Goal: Information Seeking & Learning: Learn about a topic

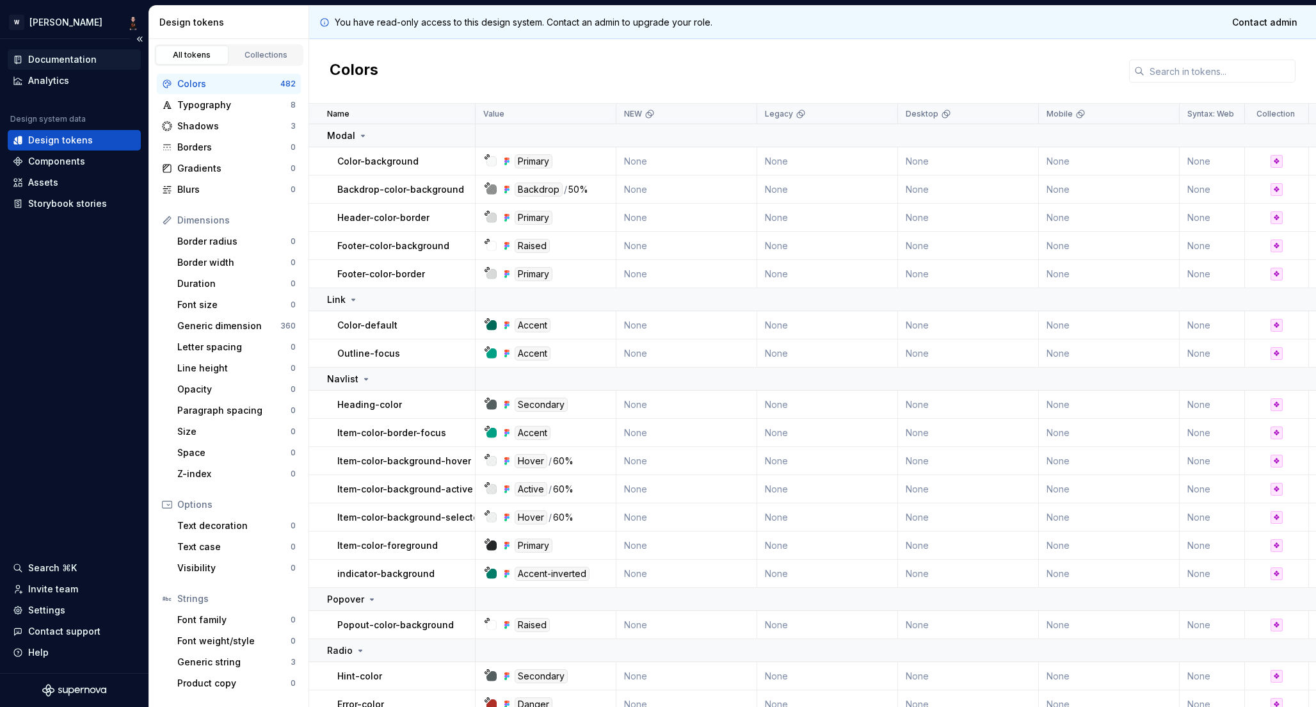
click at [70, 56] on div "Documentation" at bounding box center [62, 59] width 68 height 13
click at [67, 20] on html "W Watson Documentation Analytics Design system data Design tokens Components As…" at bounding box center [658, 353] width 1316 height 707
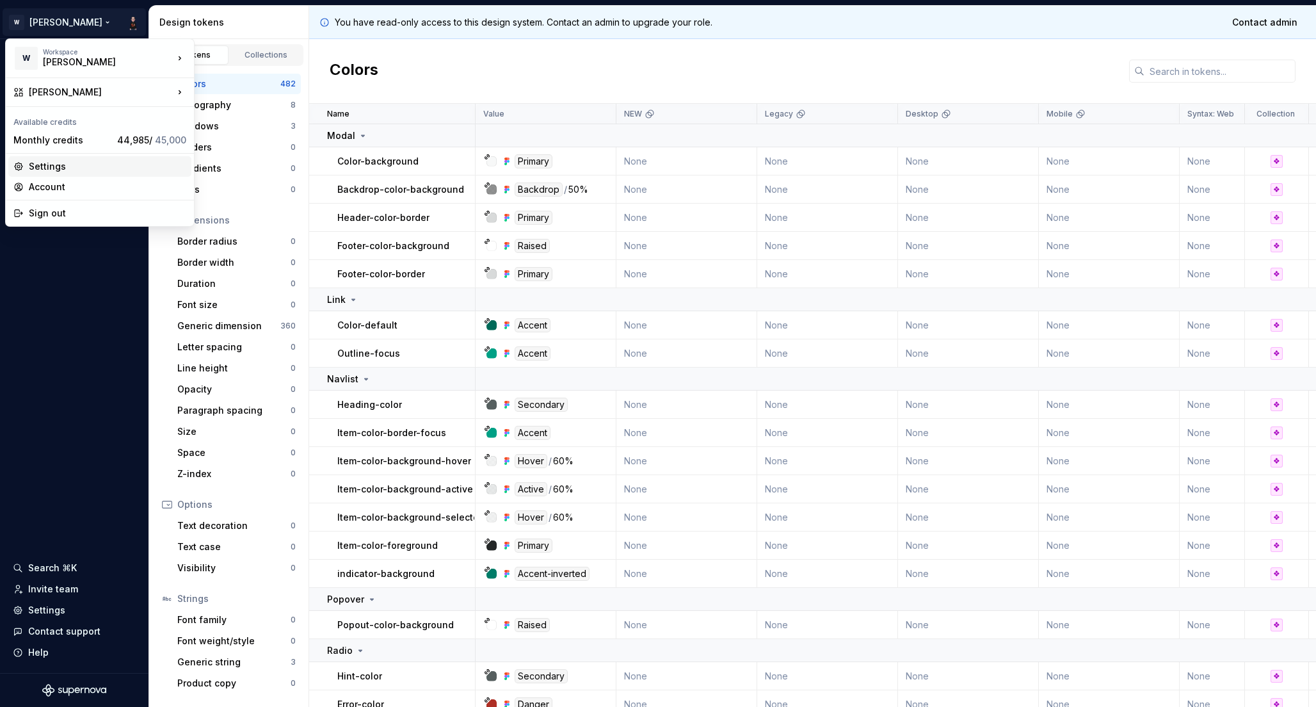
click at [44, 162] on div "Settings" at bounding box center [107, 166] width 157 height 13
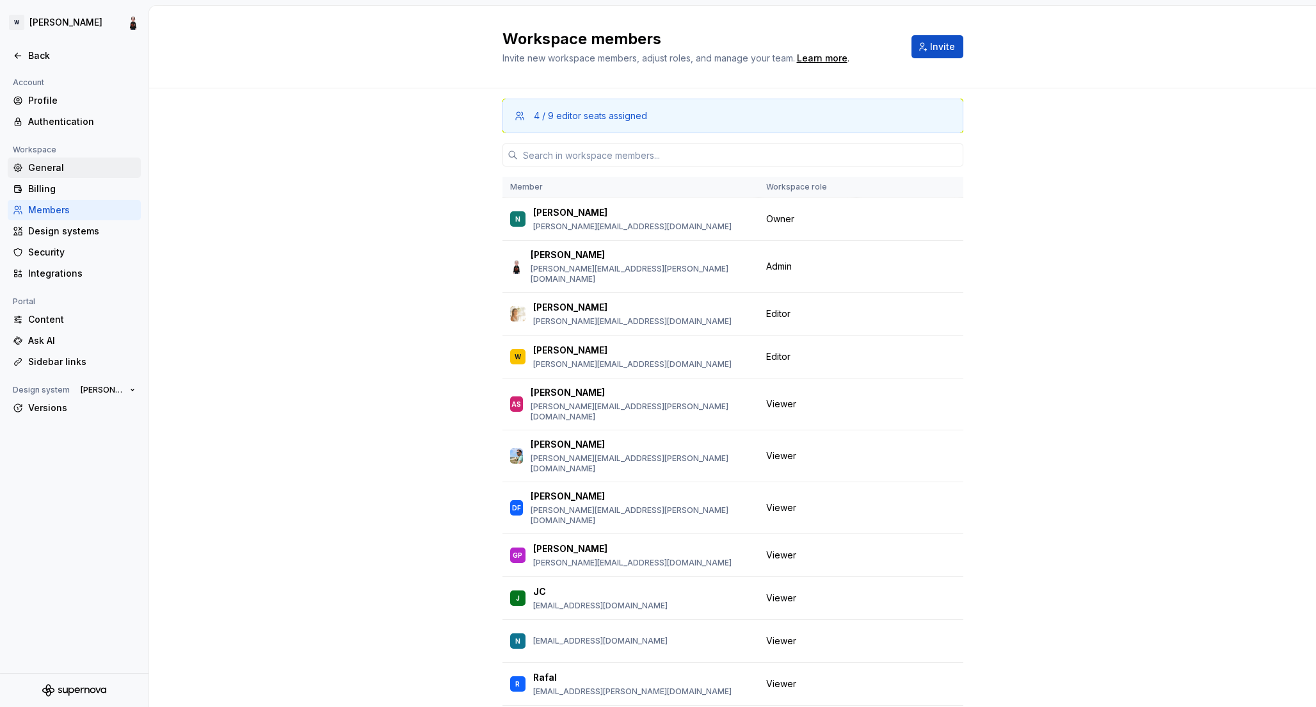
click at [44, 169] on div "General" at bounding box center [82, 167] width 108 height 13
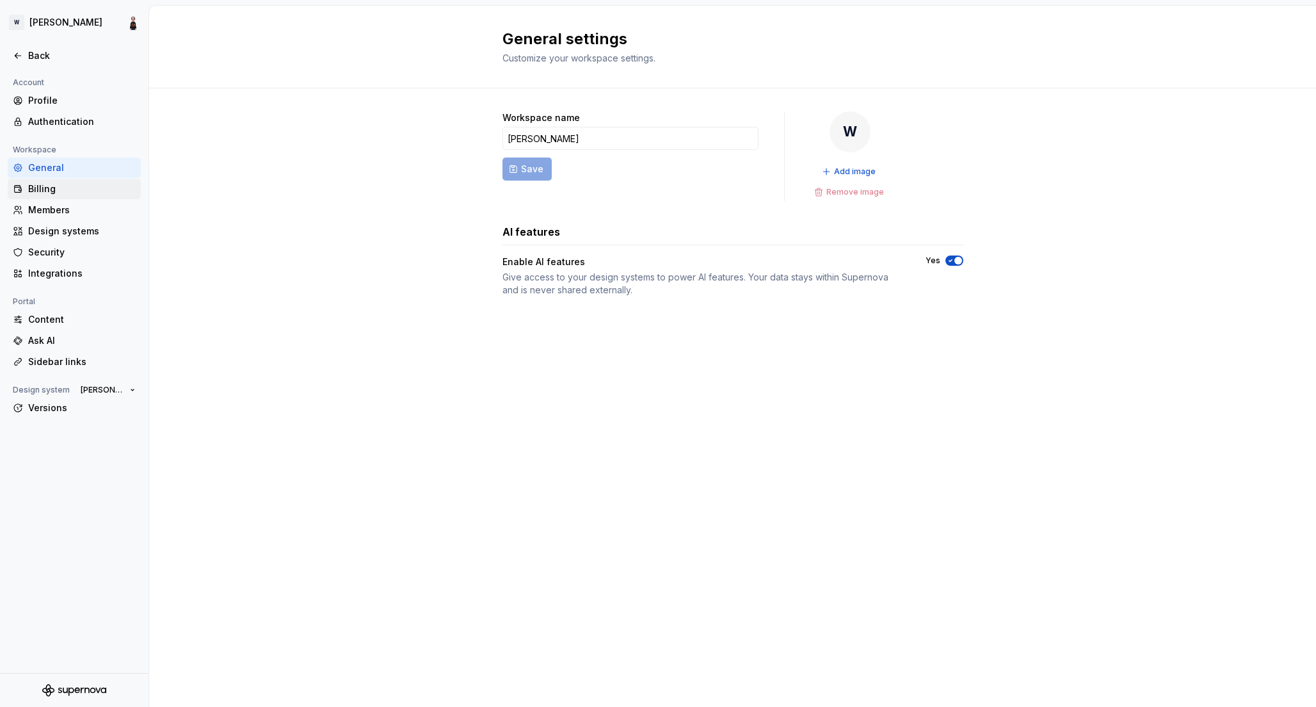
click at [45, 188] on div "Billing" at bounding box center [82, 188] width 108 height 13
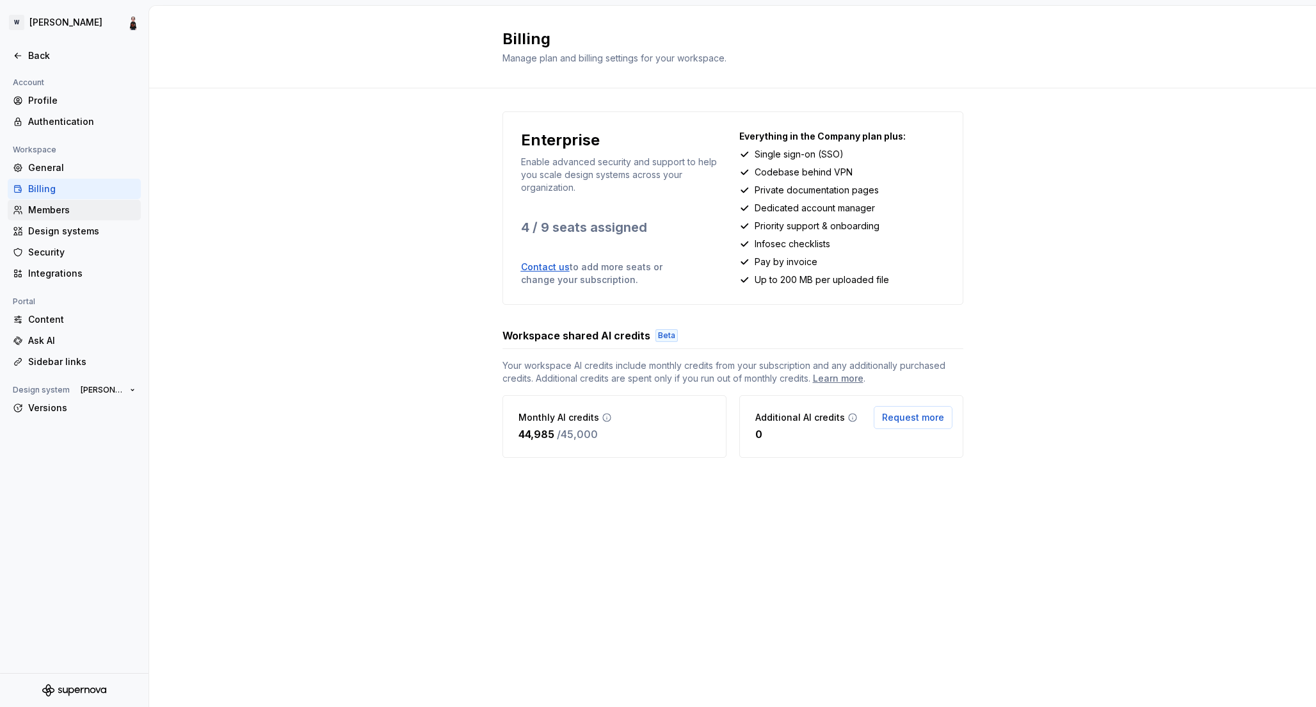
click at [44, 206] on div "Members" at bounding box center [82, 210] width 108 height 13
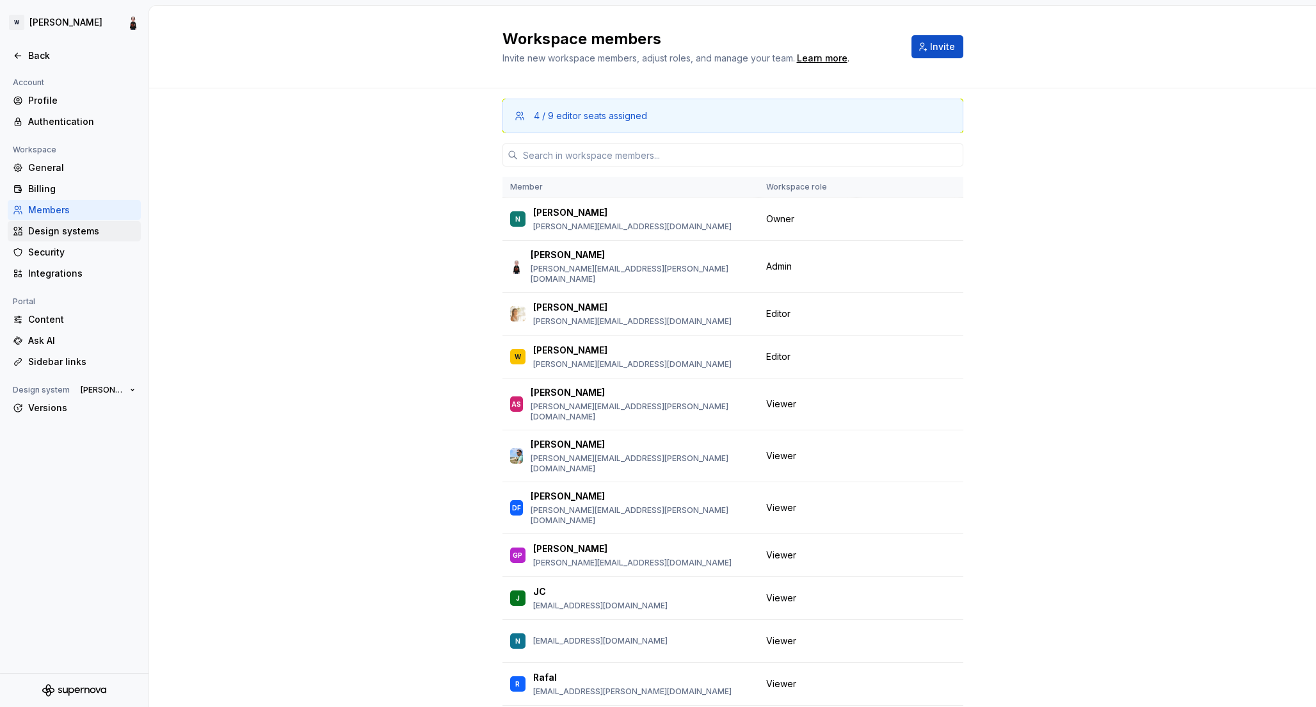
click at [49, 228] on div "Design systems" at bounding box center [82, 231] width 108 height 13
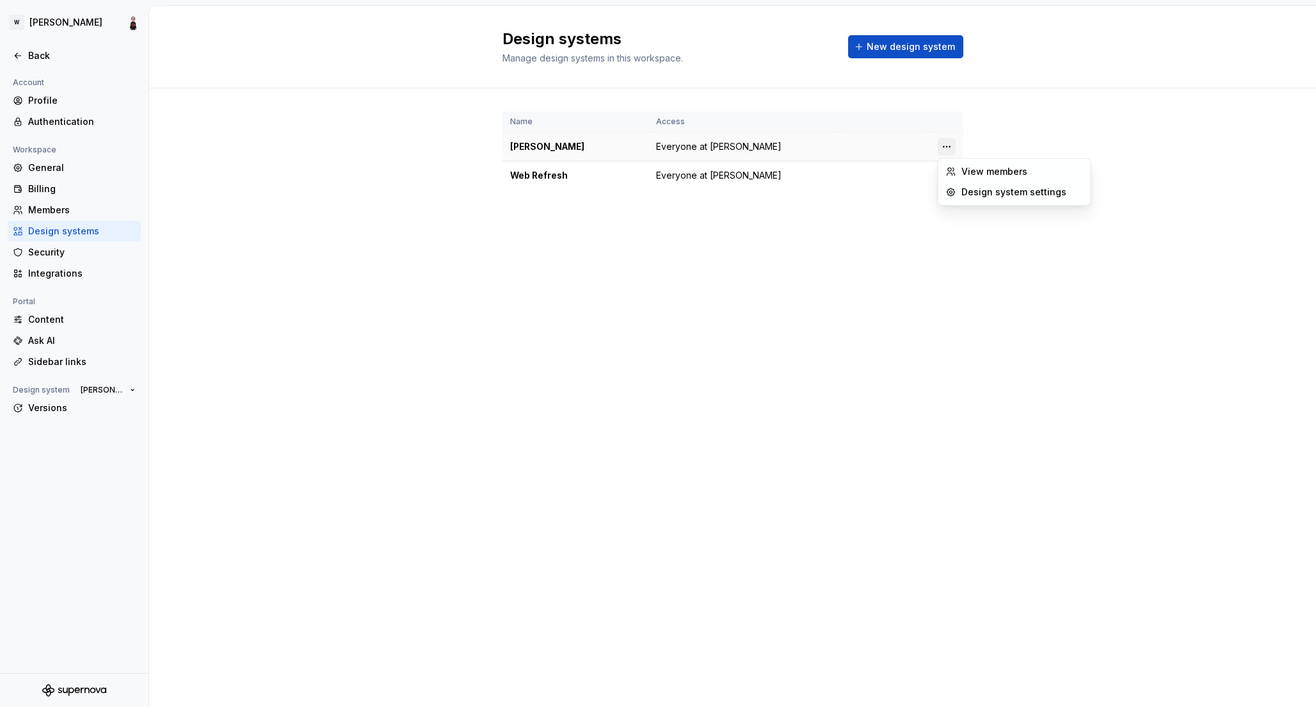
click at [947, 146] on html "[PERSON_NAME] Back Account Profile Authentication Workspace General Billing Mem…" at bounding box center [658, 353] width 1316 height 707
click at [329, 219] on html "W Watson Back Account Profile Authentication Workspace General Billing Members …" at bounding box center [658, 353] width 1316 height 707
click at [212, 157] on div "Name Access Watson Everyone at Watson Web Refresh Everyone at Watson" at bounding box center [732, 163] width 1167 height 150
click at [52, 165] on div "General" at bounding box center [82, 167] width 108 height 13
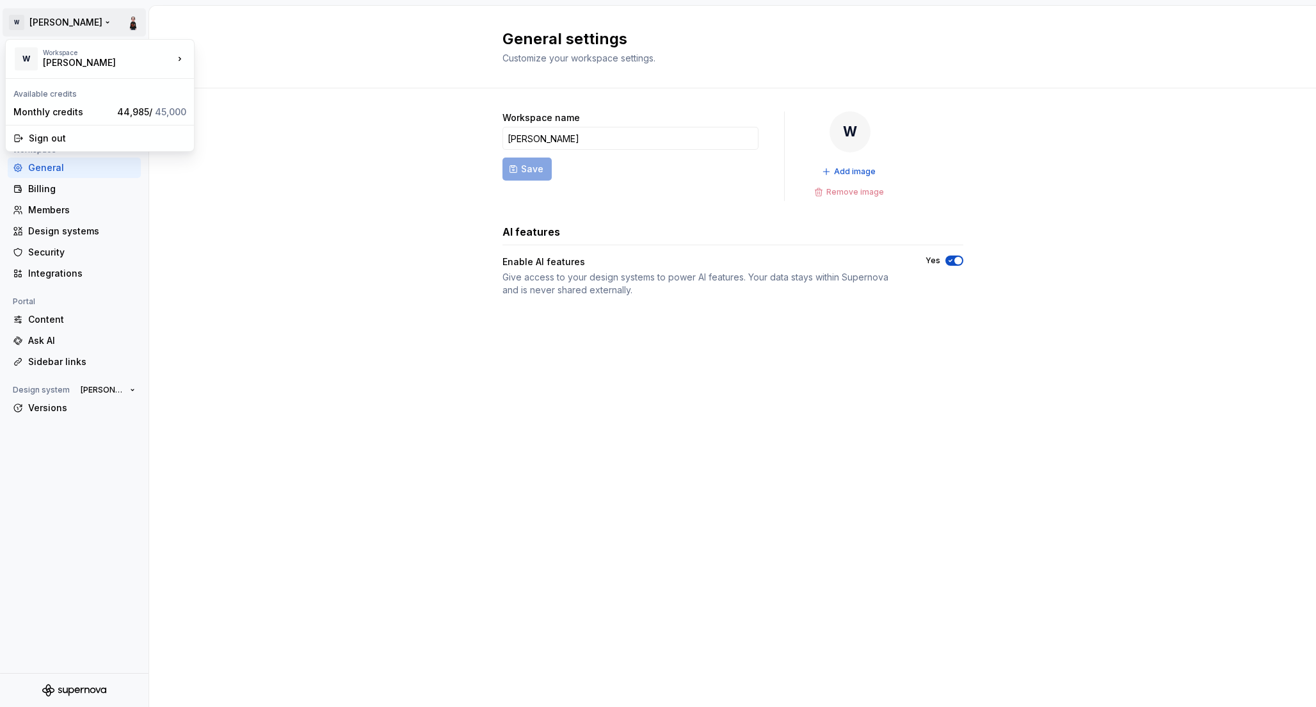
click at [30, 17] on html "W Watson Back Account Profile Authentication Workspace General Billing Members …" at bounding box center [658, 353] width 1316 height 707
click at [52, 60] on div "[PERSON_NAME]" at bounding box center [97, 62] width 109 height 13
click at [237, 205] on html "W Watson Back Account Profile Authentication Workspace General Billing Members …" at bounding box center [658, 353] width 1316 height 707
click at [283, 43] on div "General settings Customize your workspace settings." at bounding box center [732, 47] width 1167 height 83
click at [30, 56] on div "Back" at bounding box center [82, 55] width 108 height 13
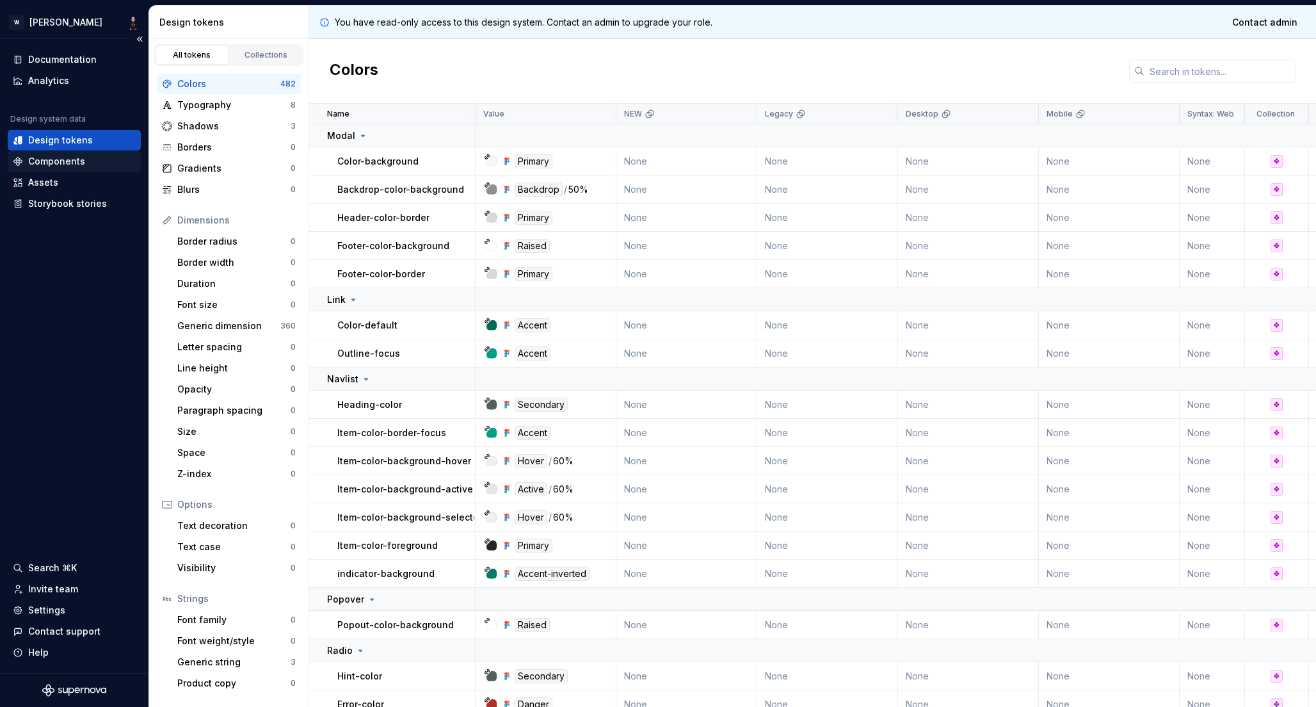
click at [56, 158] on div "Components" at bounding box center [56, 161] width 57 height 13
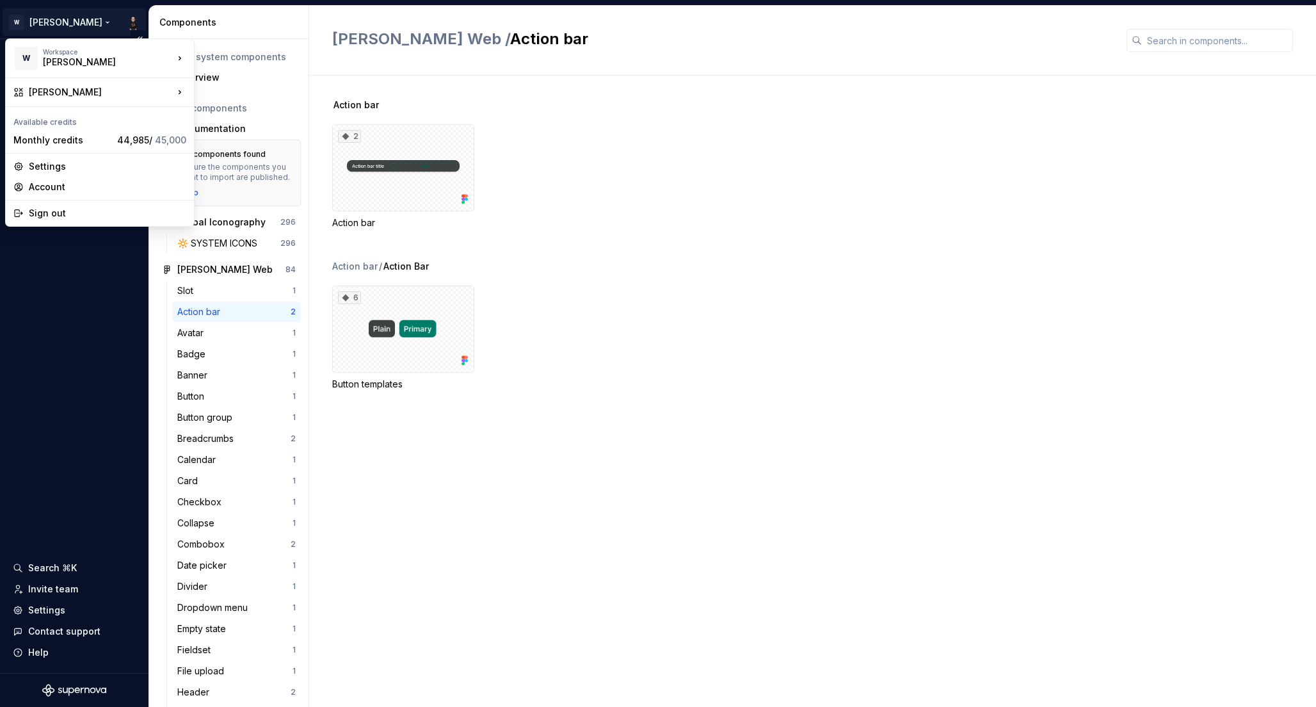
click at [43, 21] on html "W Watson Documentation Analytics Design system data Design tokens Components As…" at bounding box center [658, 353] width 1316 height 707
click at [229, 52] on div "[PERSON_NAME]" at bounding box center [256, 55] width 83 height 13
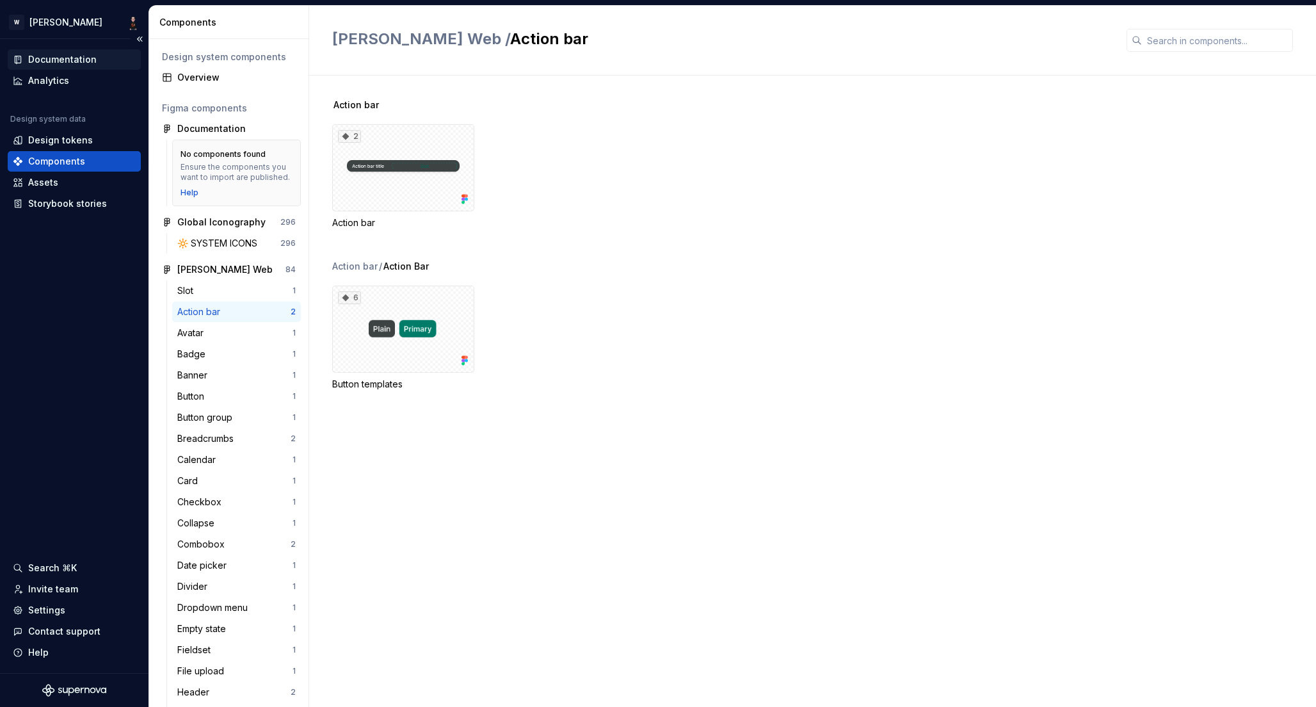
click at [51, 58] on div "Documentation" at bounding box center [62, 59] width 68 height 13
click at [54, 62] on div "Documentation" at bounding box center [62, 59] width 68 height 13
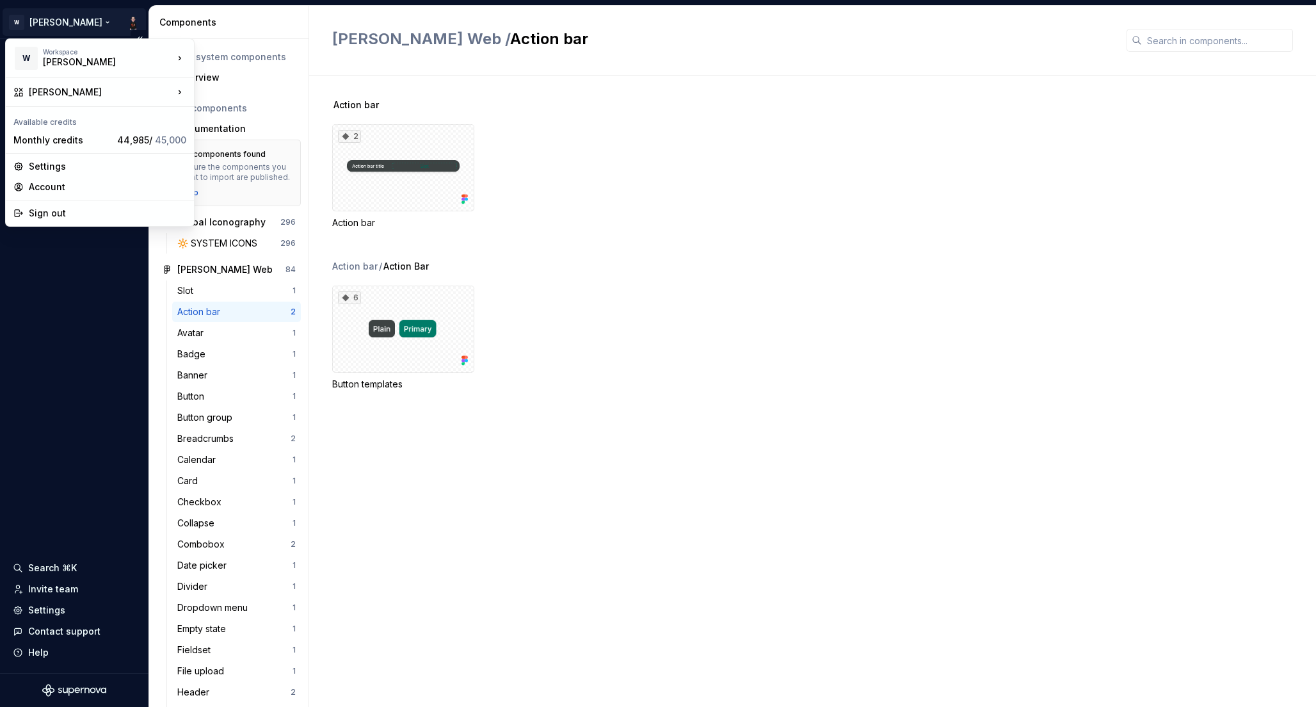
click at [40, 17] on html "W [PERSON_NAME] Documentation Analytics Design system data Design tokens Compon…" at bounding box center [658, 353] width 1316 height 707
click at [232, 90] on div "[PERSON_NAME]" at bounding box center [270, 94] width 110 height 13
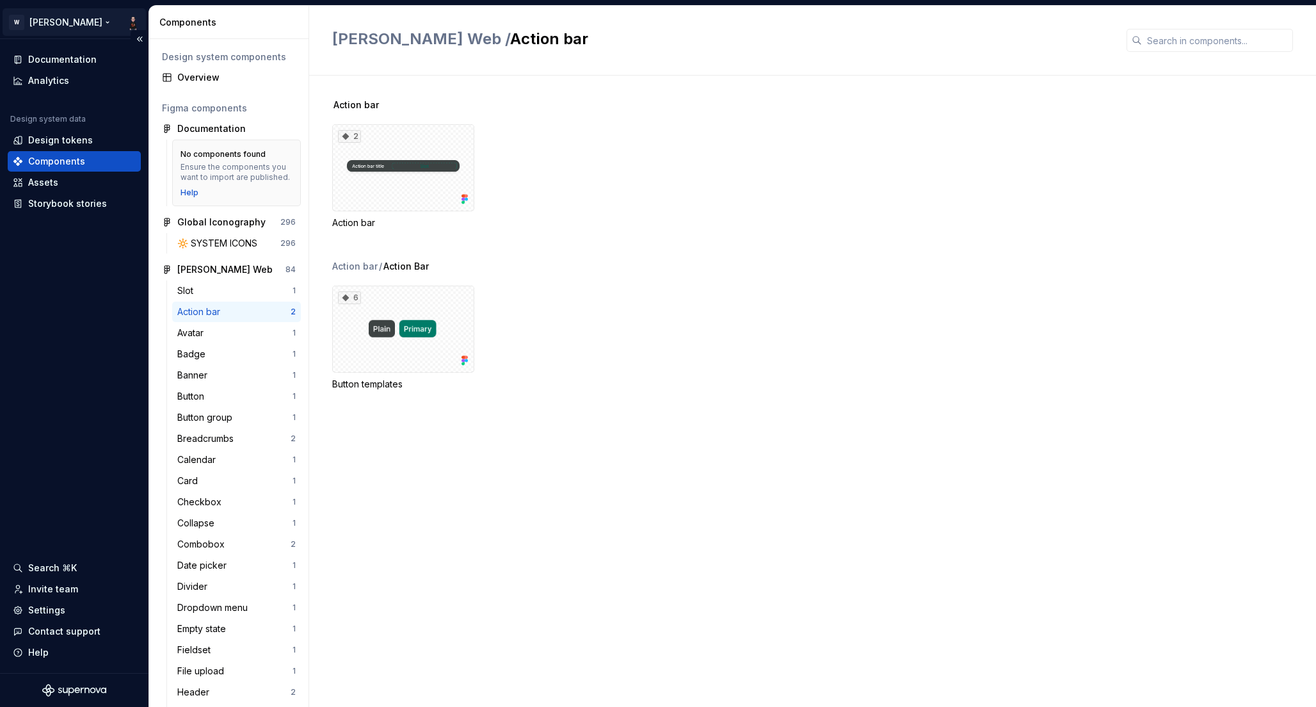
click at [37, 19] on html "W Watson Documentation Analytics Design system data Design tokens Components As…" at bounding box center [658, 353] width 1316 height 707
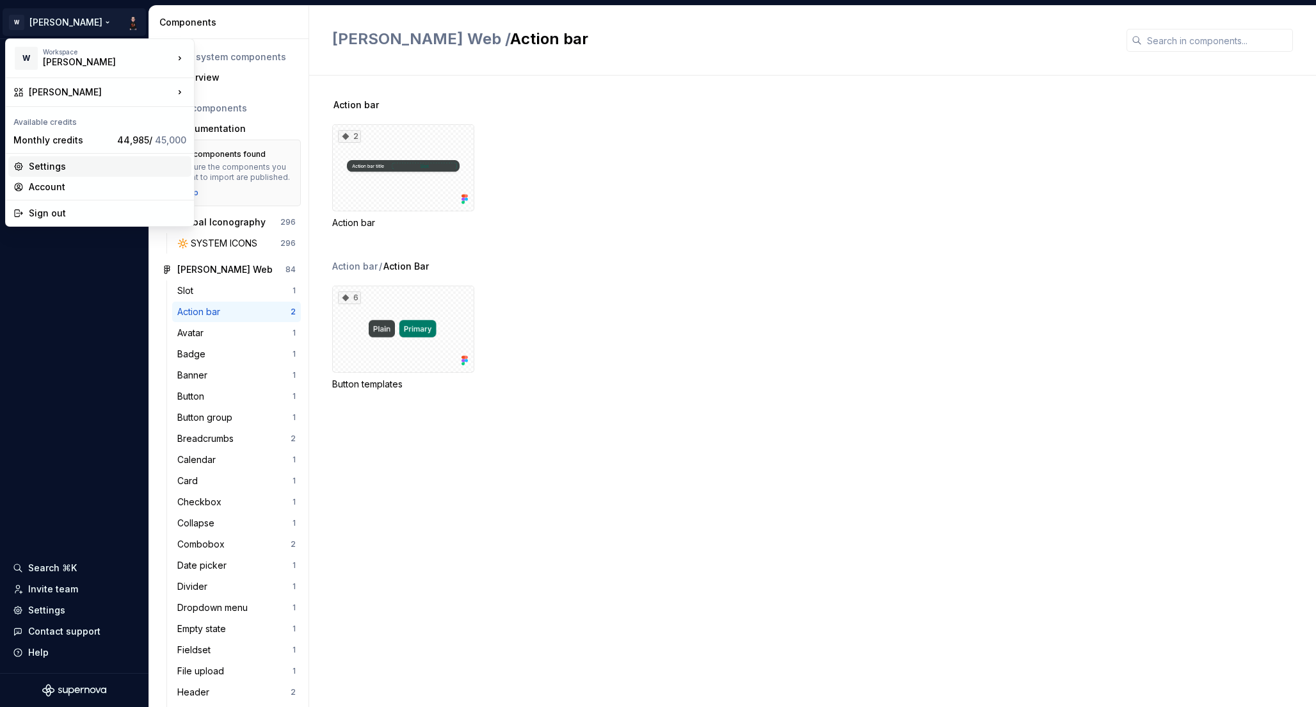
click at [51, 164] on div "Settings" at bounding box center [107, 166] width 157 height 13
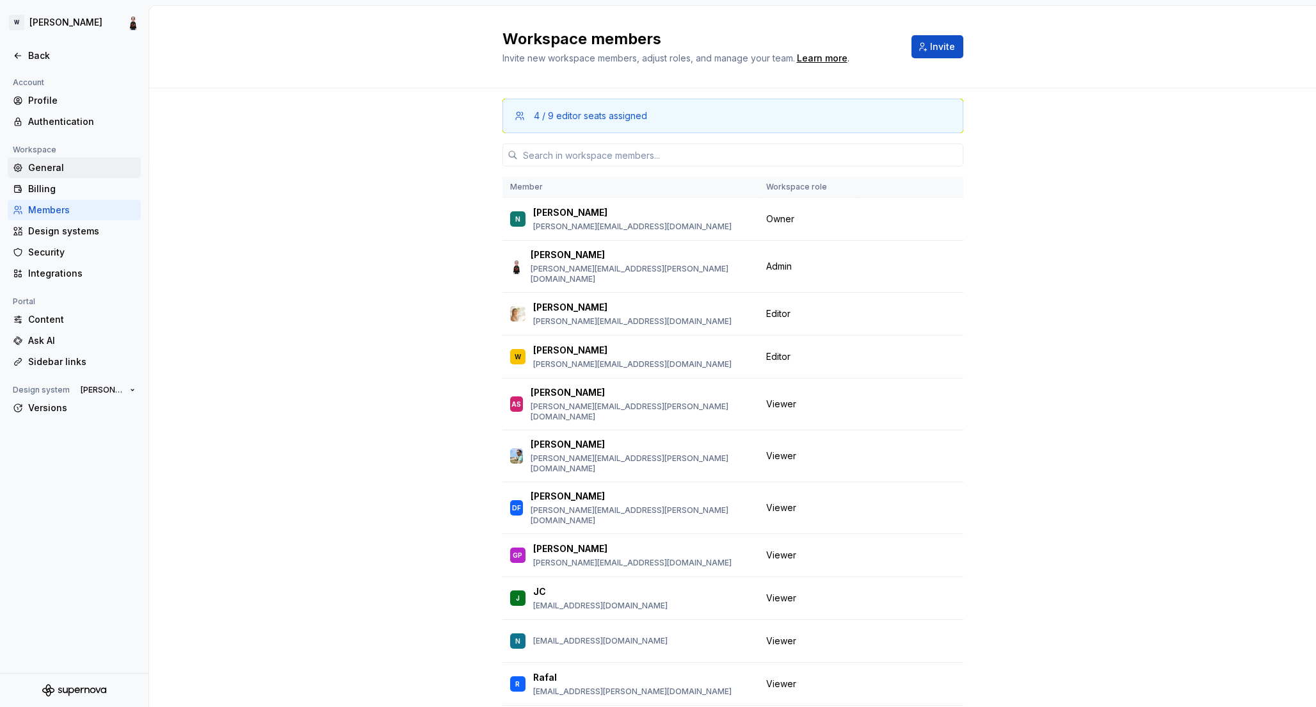
click at [40, 166] on div "General" at bounding box center [82, 167] width 108 height 13
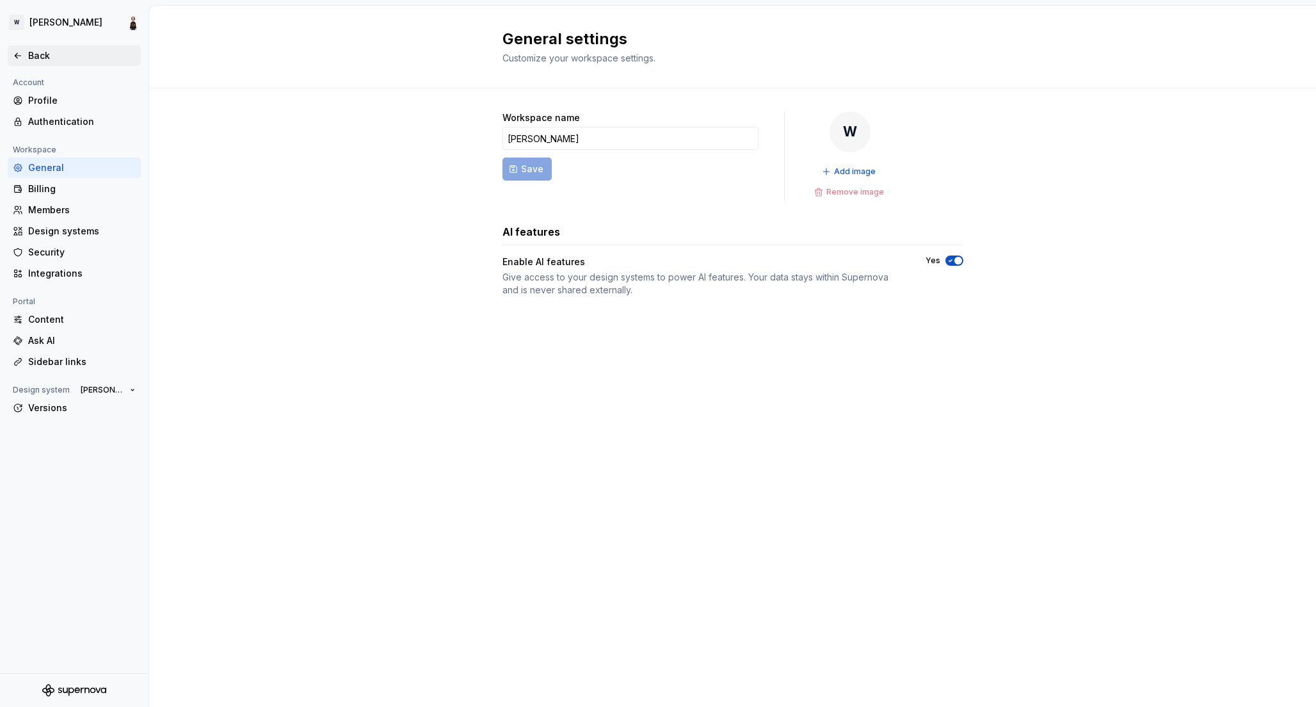
click at [37, 51] on div "Back" at bounding box center [82, 55] width 108 height 13
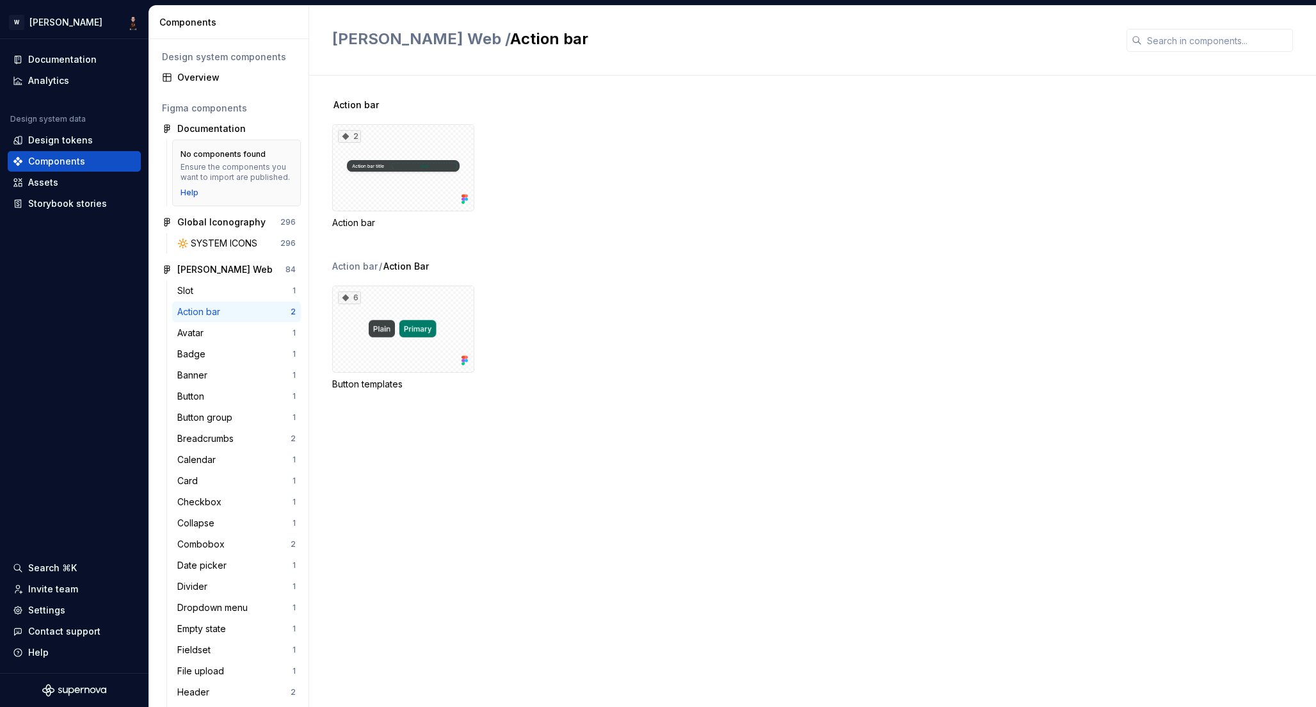
click at [353, 36] on span "Watson Web /" at bounding box center [421, 38] width 178 height 19
click at [54, 61] on div "Documentation" at bounding box center [62, 59] width 68 height 13
click at [138, 42] on button "Collapse sidebar" at bounding box center [140, 39] width 18 height 18
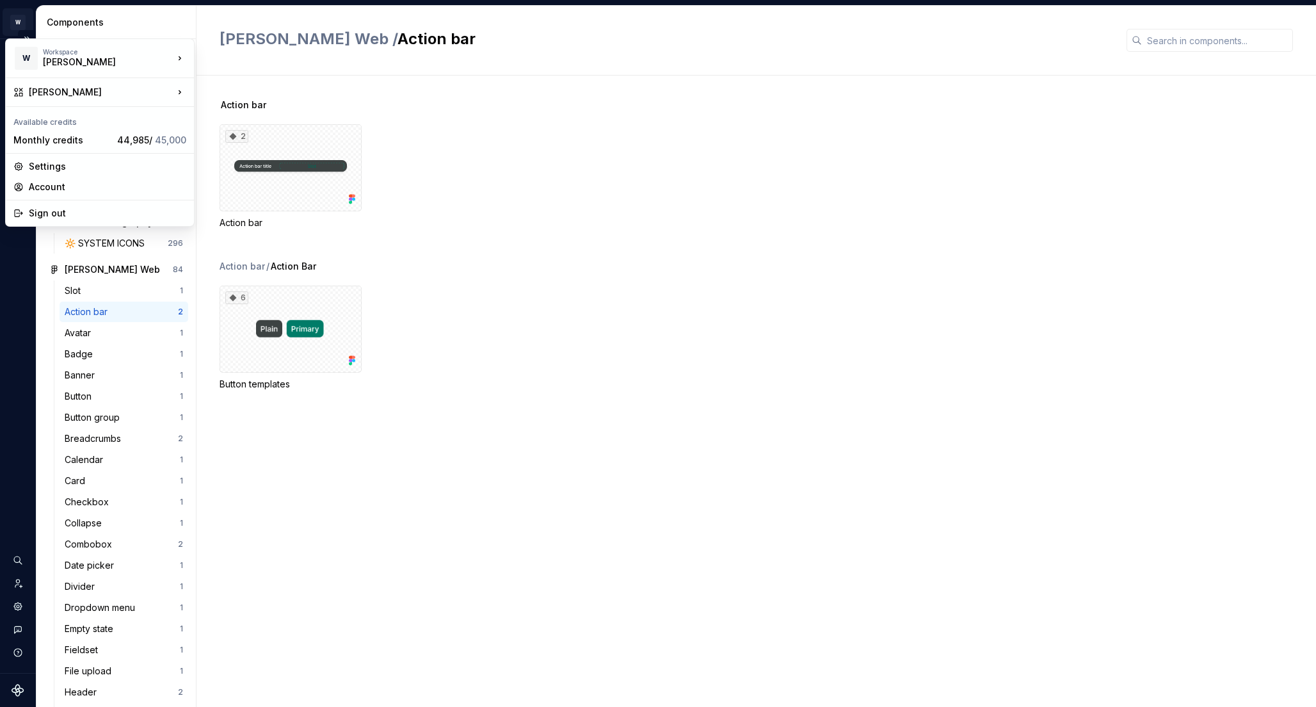
click at [15, 20] on html "W Watson Design system data Components Design system components Overview Figma …" at bounding box center [658, 353] width 1316 height 707
click at [49, 182] on div "Account" at bounding box center [107, 186] width 157 height 13
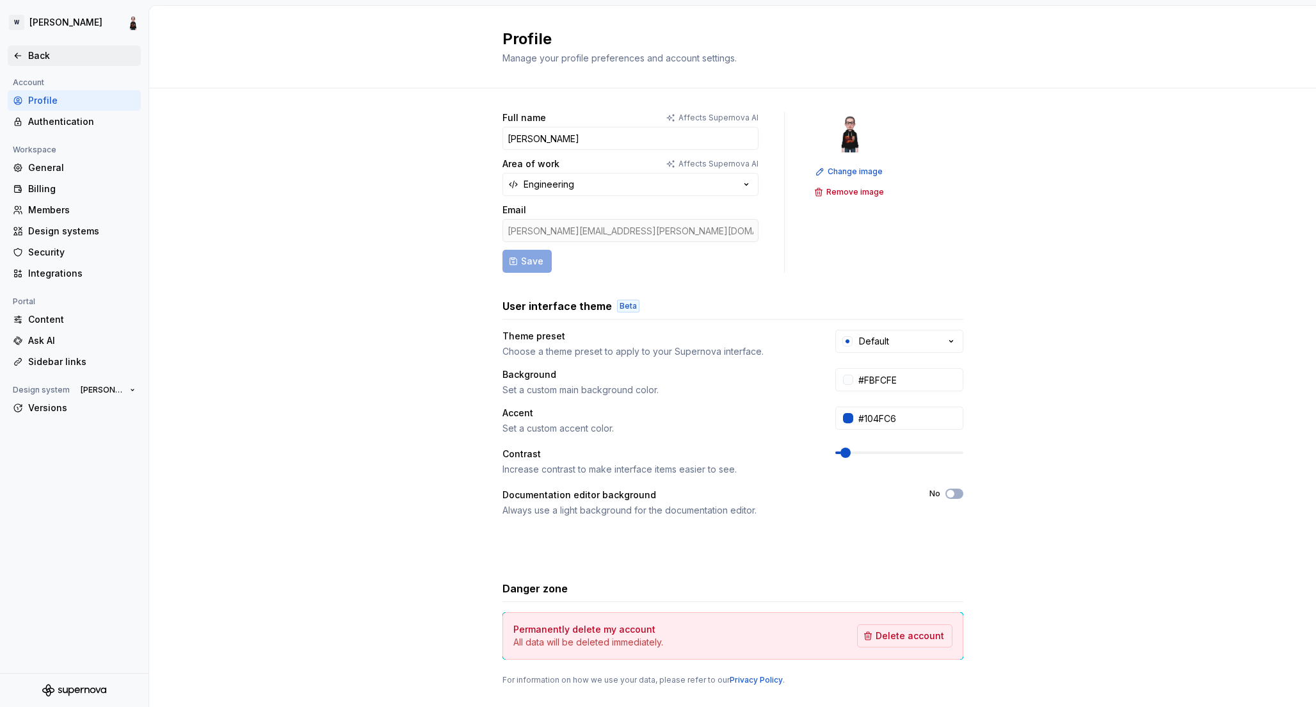
click at [31, 55] on div "Back" at bounding box center [82, 55] width 108 height 13
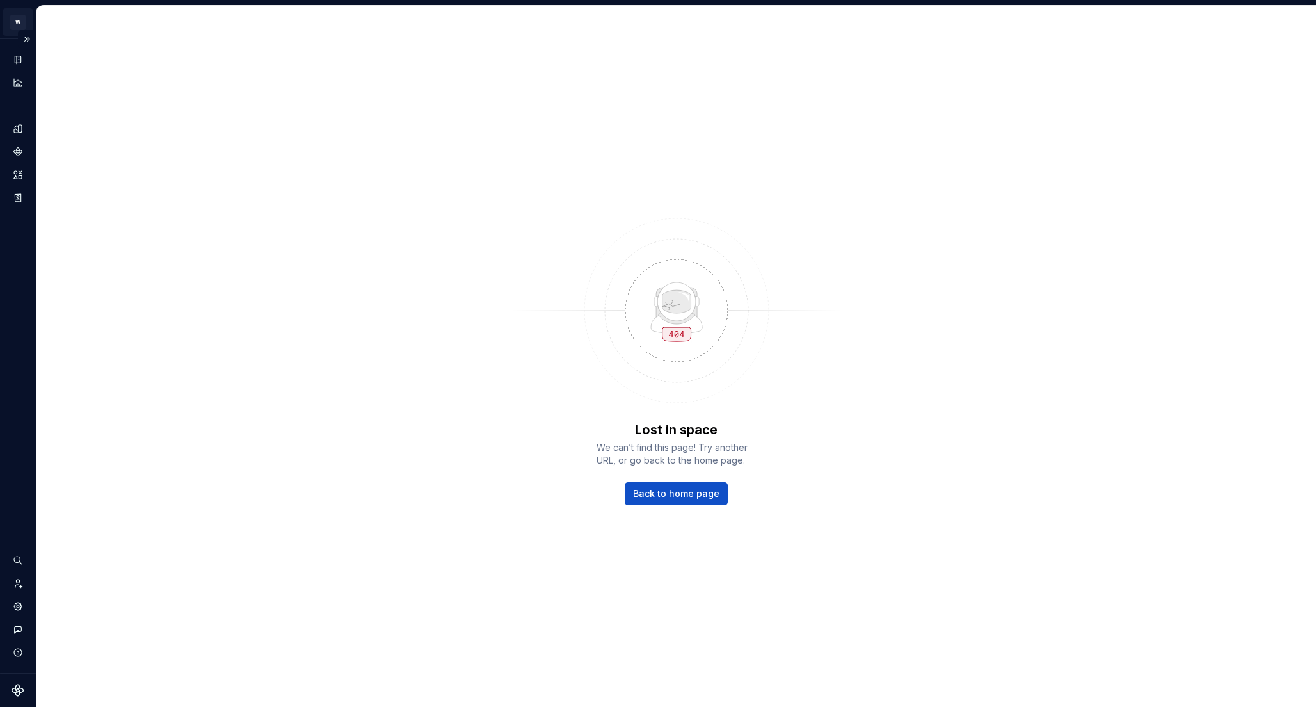
click at [19, 14] on html "W Watson Design system data Lost in space We can’t find this page! Try another …" at bounding box center [658, 353] width 1316 height 707
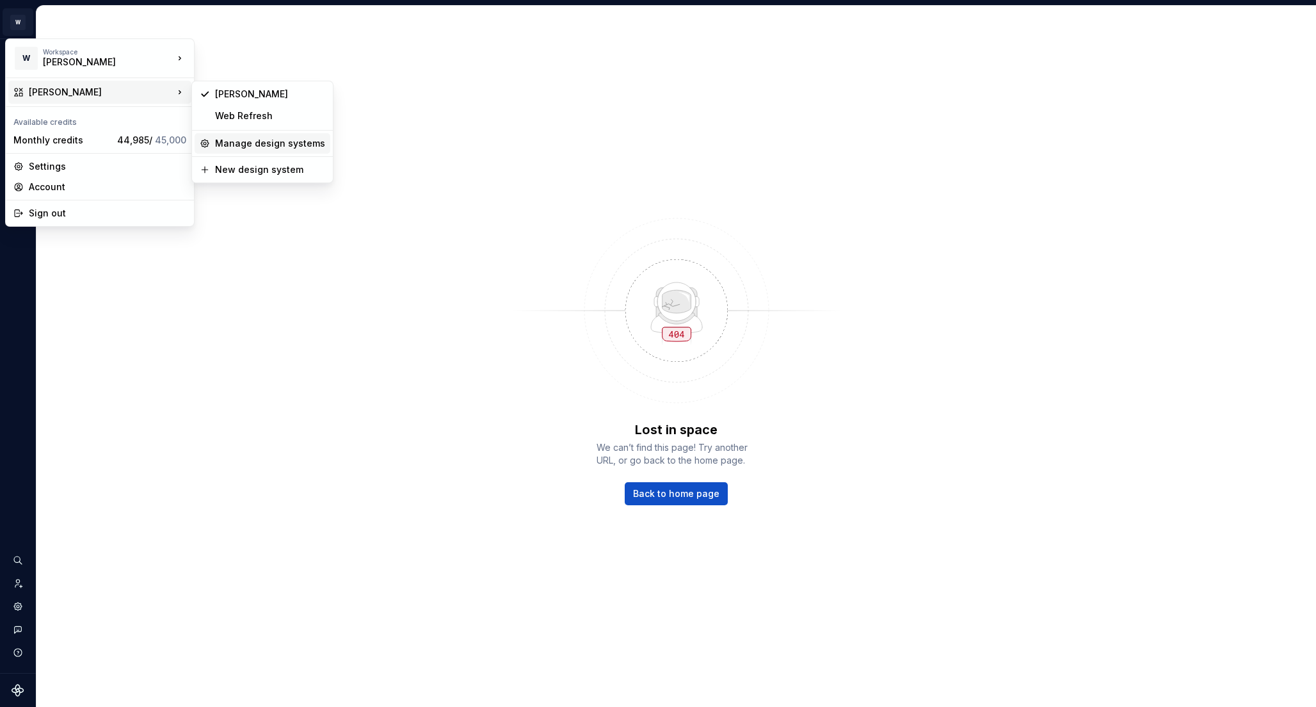
click at [232, 141] on div "Manage design systems" at bounding box center [270, 143] width 110 height 13
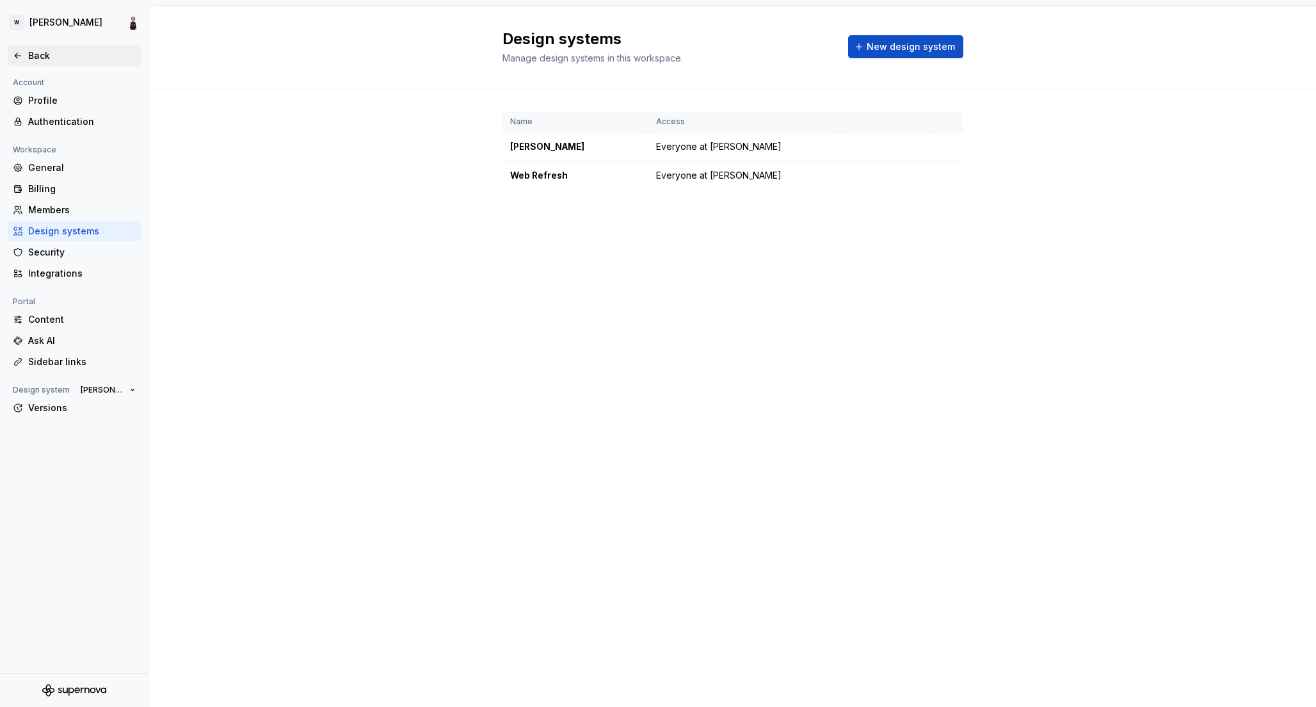
click at [44, 49] on div "Back" at bounding box center [74, 55] width 133 height 20
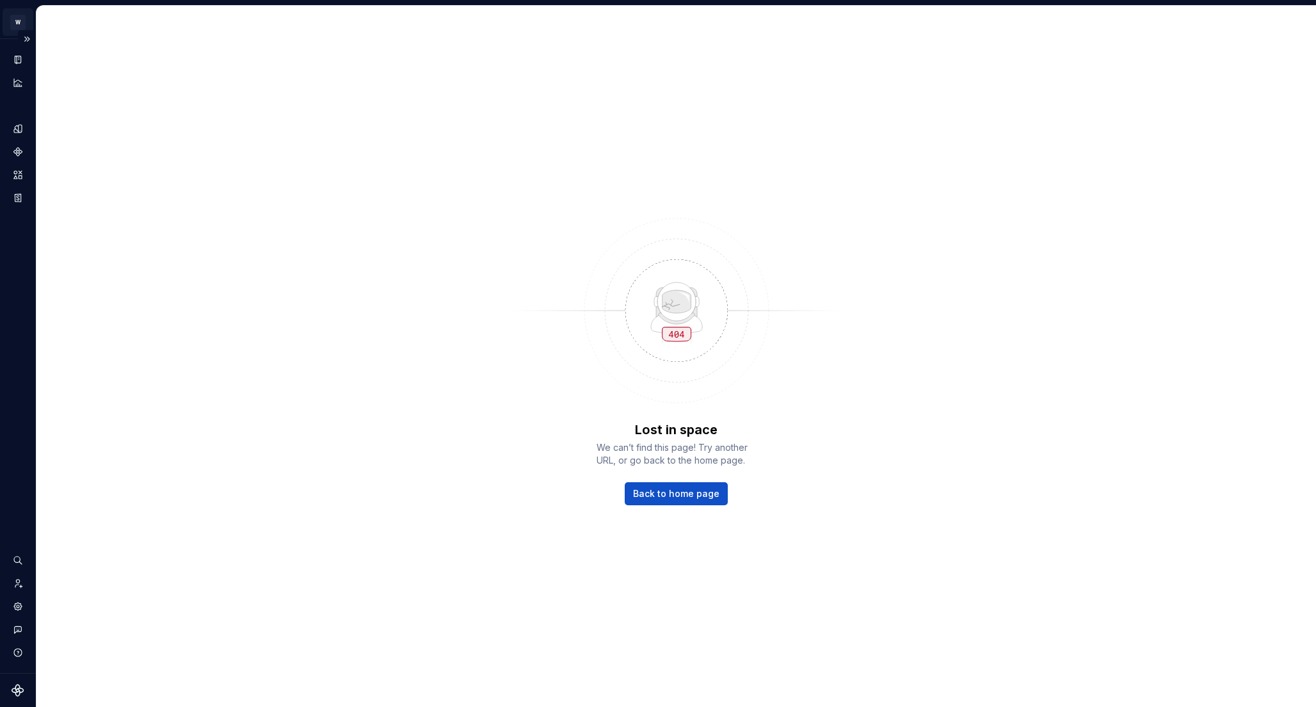
click at [19, 22] on html "W Watson Design system data Lost in space We can’t find this page! Try another …" at bounding box center [658, 353] width 1316 height 707
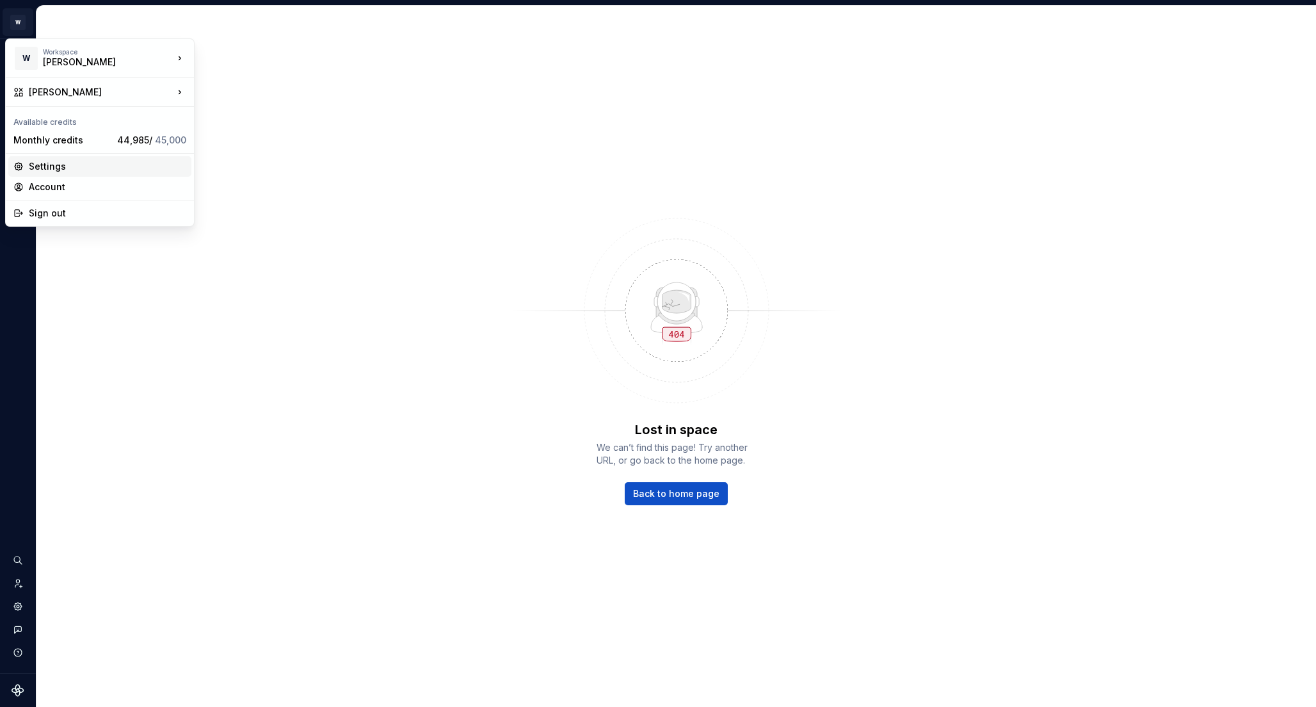
click at [67, 166] on div "Settings" at bounding box center [107, 166] width 157 height 13
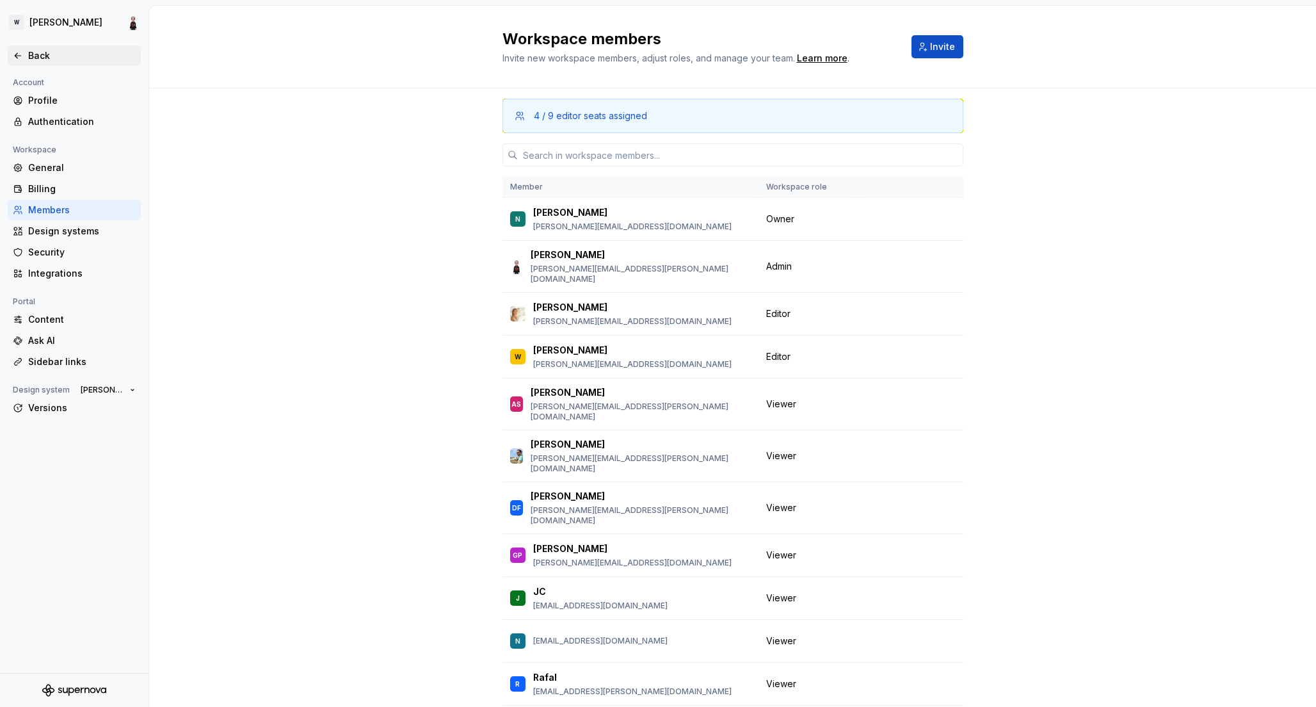
click at [40, 51] on div "Back" at bounding box center [82, 55] width 108 height 13
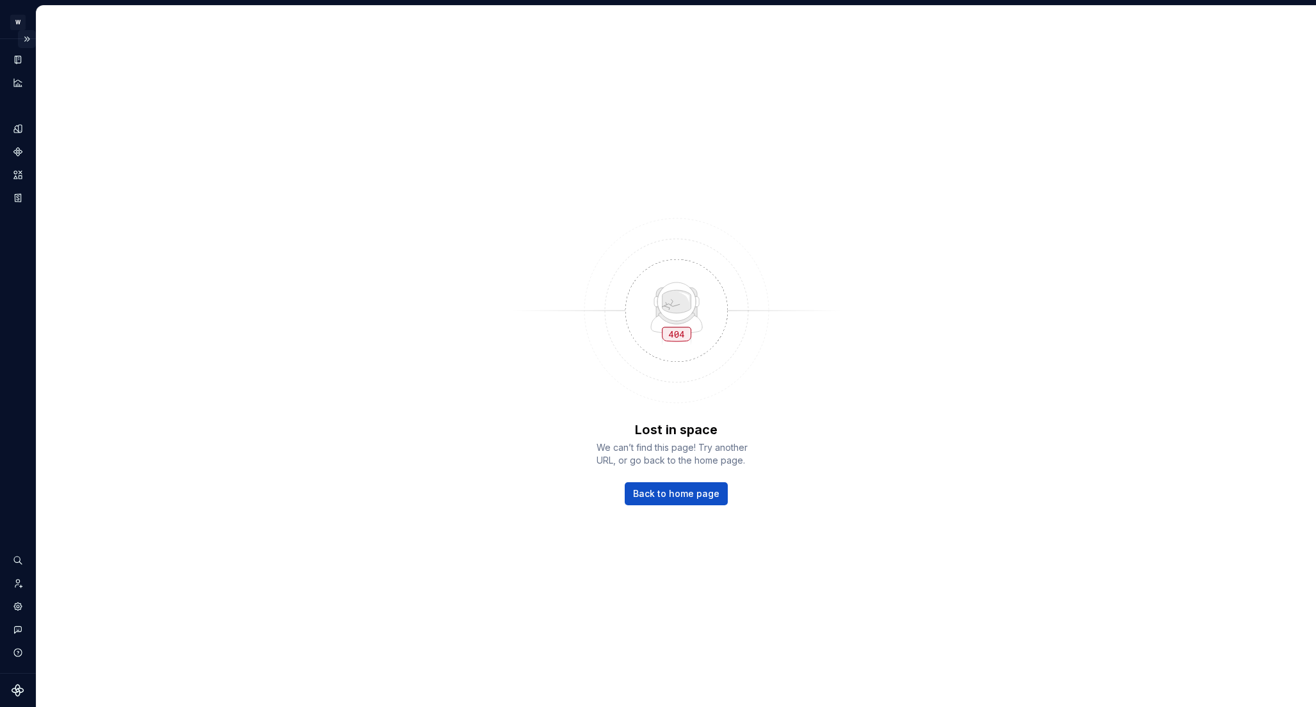
click at [24, 40] on button "Expand sidebar" at bounding box center [27, 39] width 18 height 18
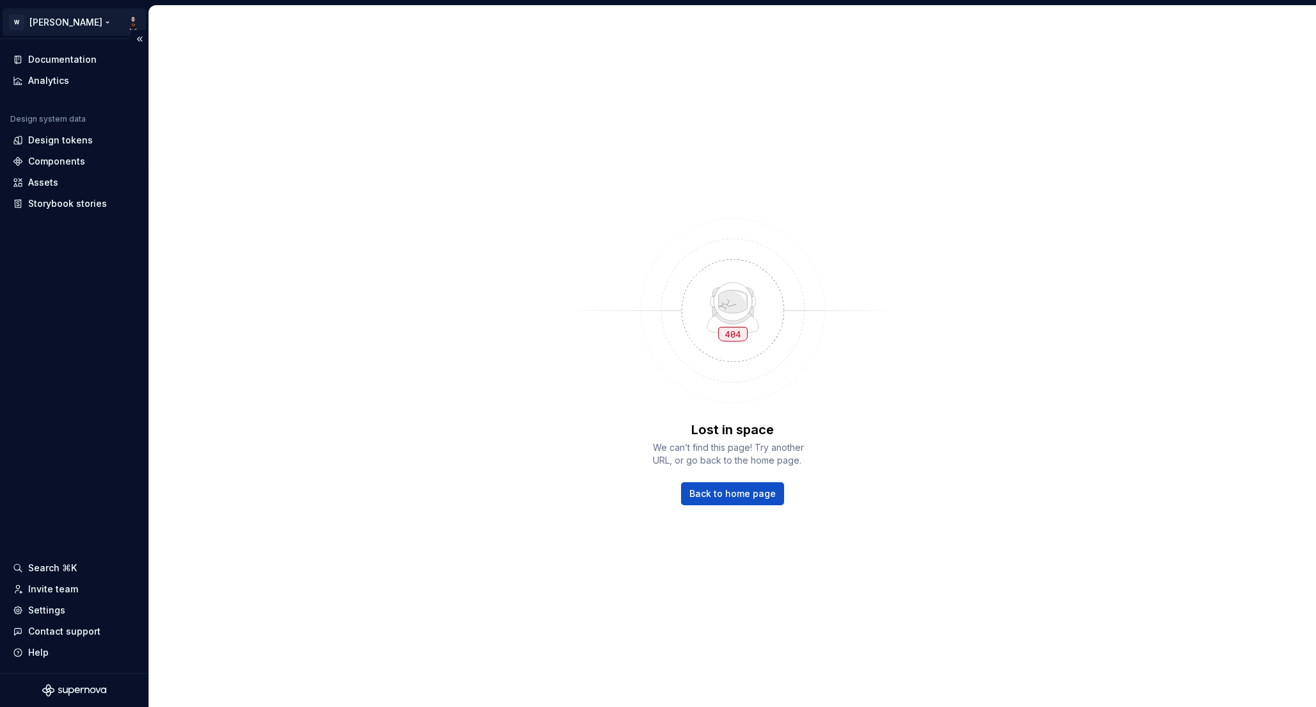
click at [60, 22] on html "W [PERSON_NAME] Documentation Analytics Design system data Design tokens Compon…" at bounding box center [658, 353] width 1316 height 707
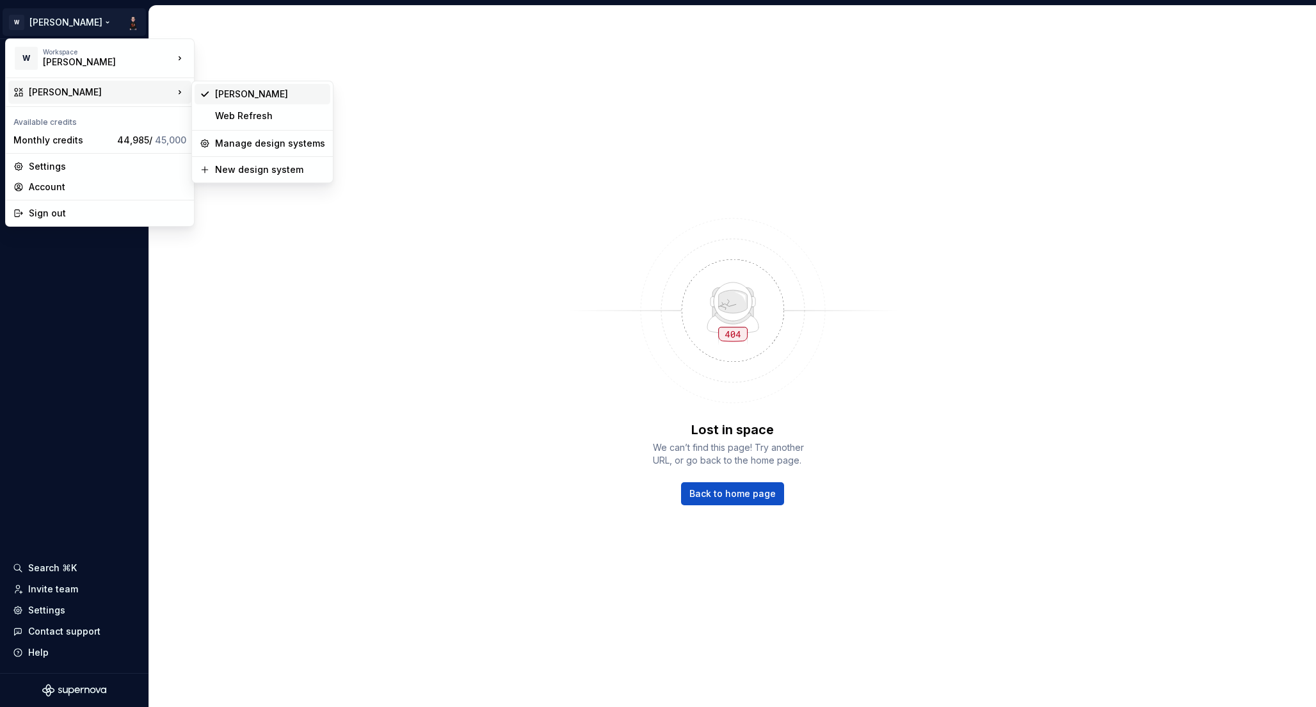
click at [236, 91] on div "[PERSON_NAME]" at bounding box center [270, 94] width 110 height 13
click at [76, 21] on html "W Watson Documentation Analytics Design system data Design tokens Components As…" at bounding box center [658, 353] width 1316 height 707
click at [234, 109] on div "Web Refresh" at bounding box center [263, 116] width 136 height 20
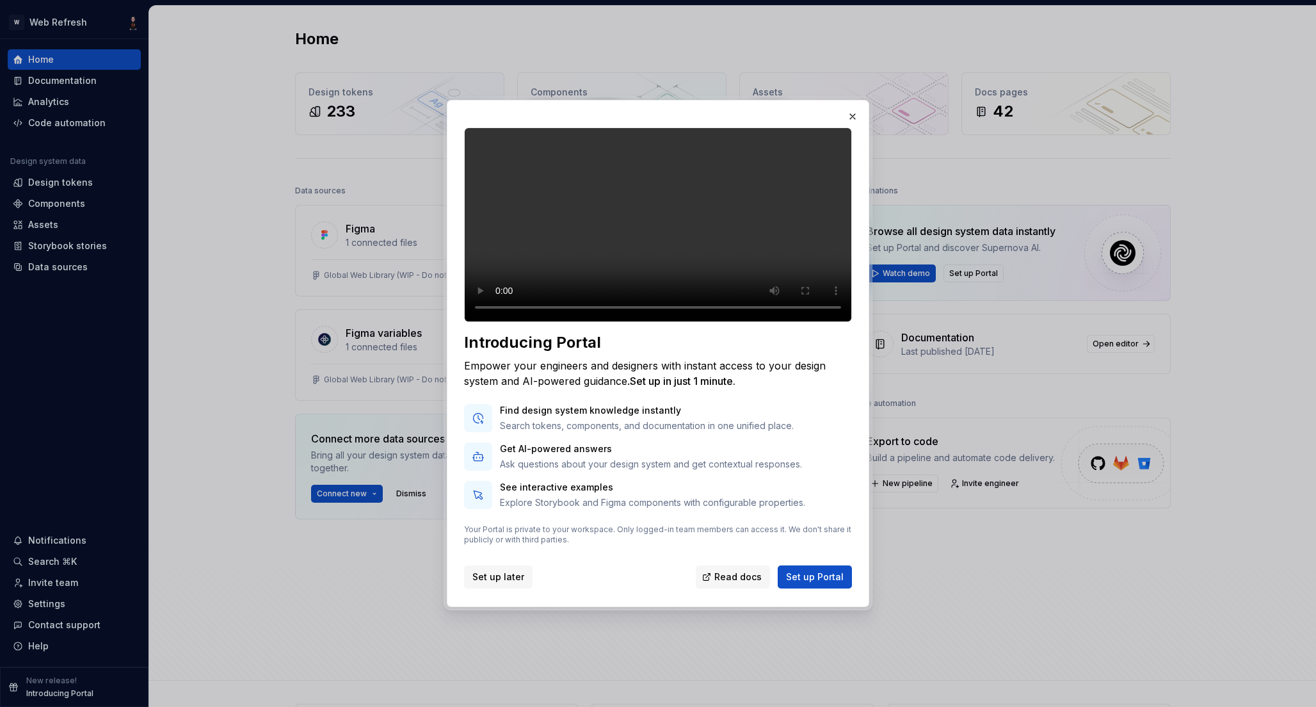
click at [486, 583] on span "Set up later" at bounding box center [498, 576] width 52 height 13
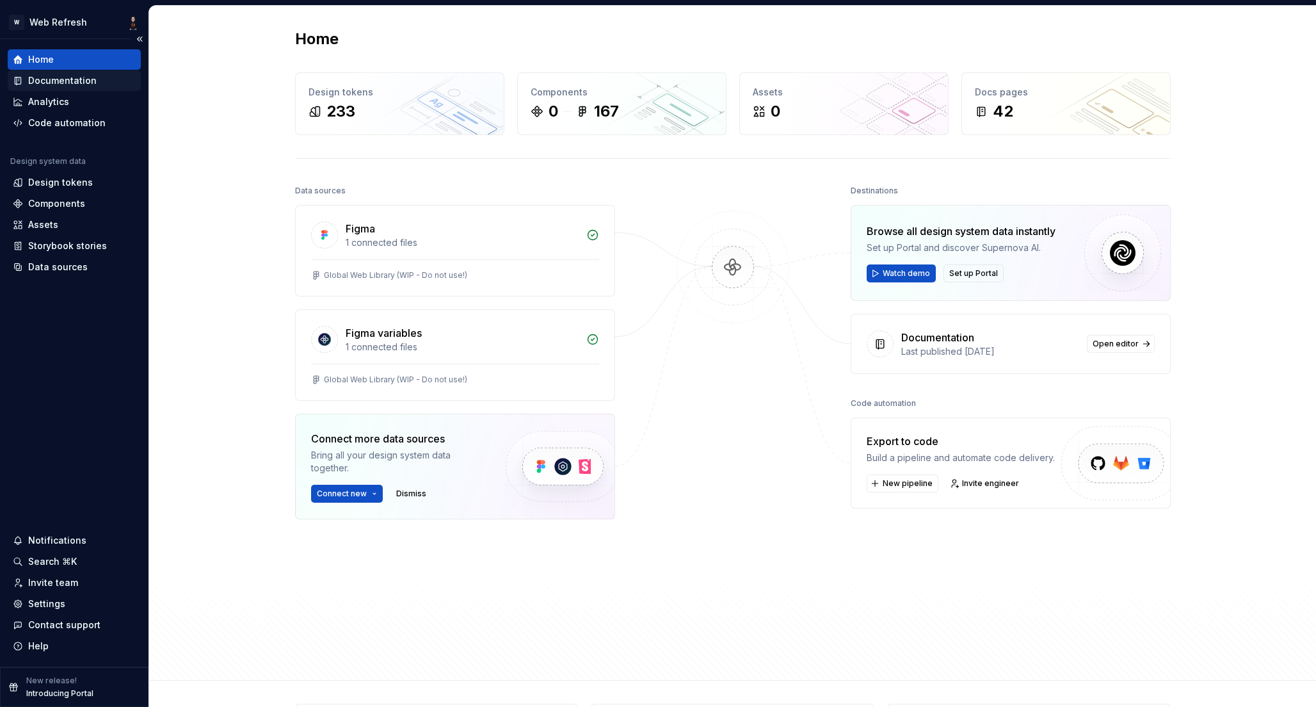
click at [54, 79] on div "Documentation" at bounding box center [62, 80] width 68 height 13
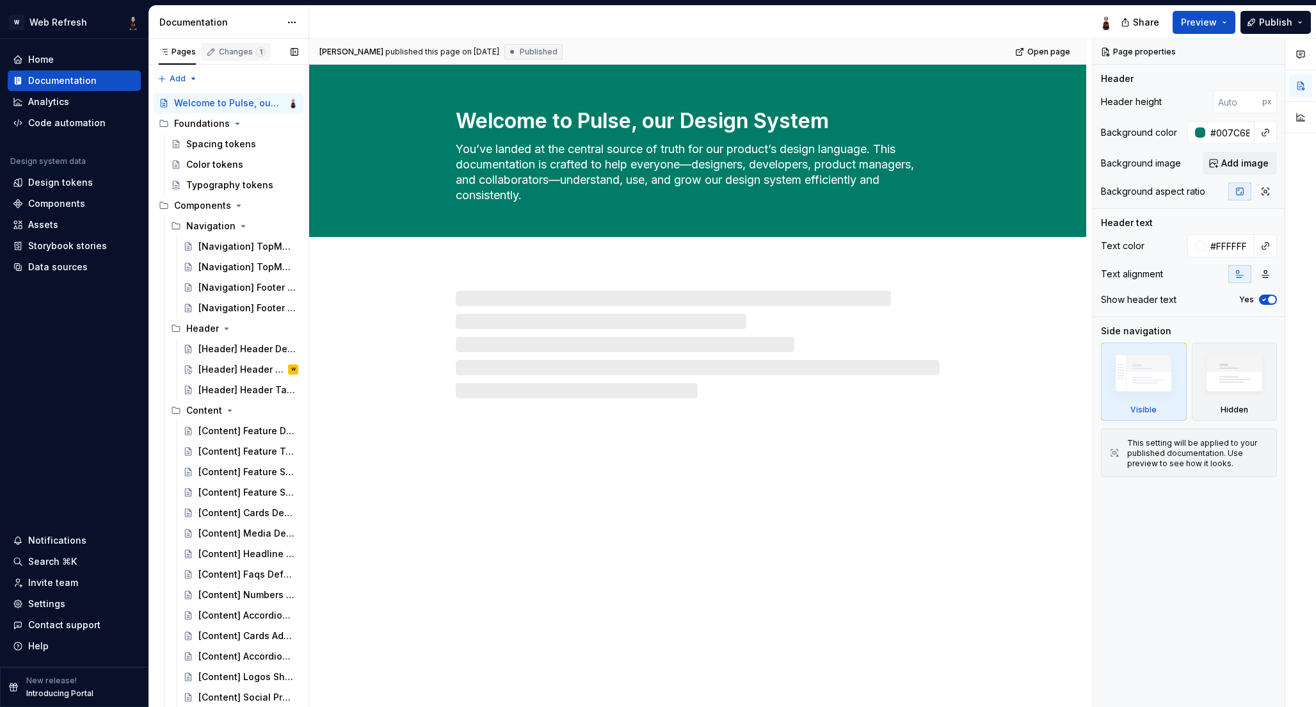
type textarea "*"
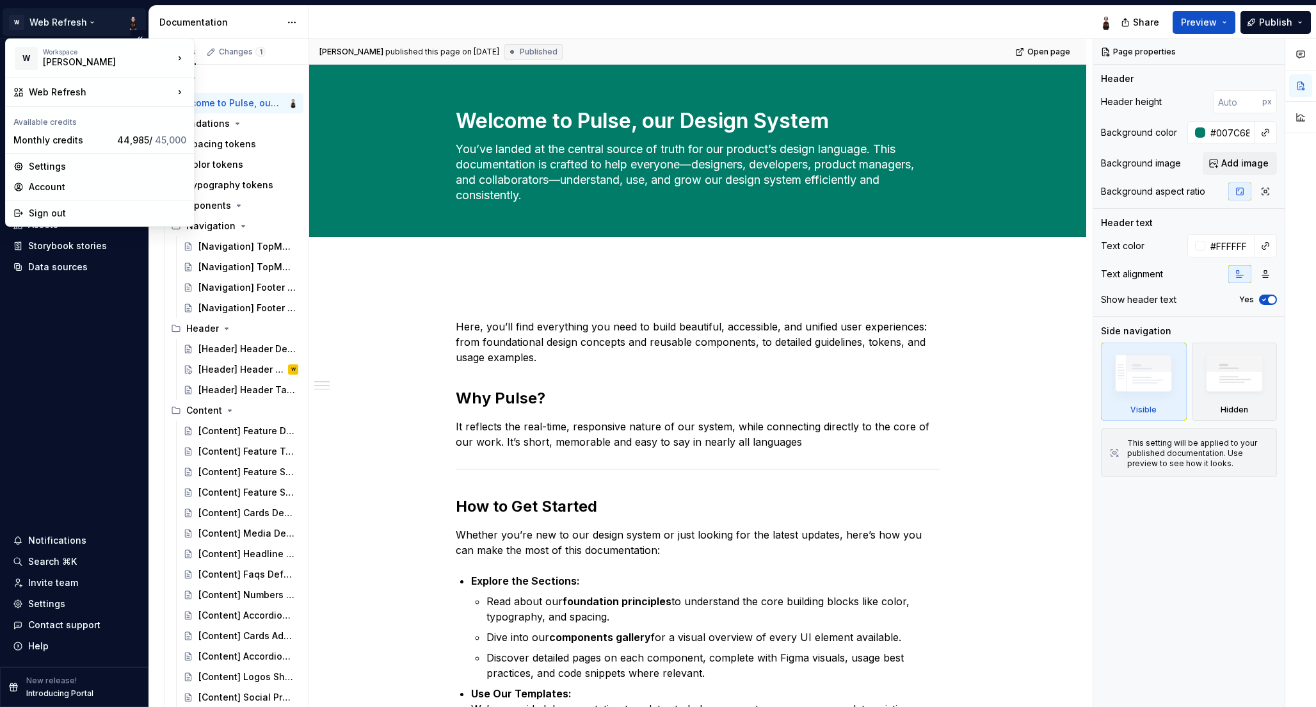
click at [42, 18] on html "W Web Refresh Home Documentation Analytics Code automation Design system data D…" at bounding box center [658, 353] width 1316 height 707
click at [230, 90] on div "[PERSON_NAME]" at bounding box center [270, 94] width 110 height 13
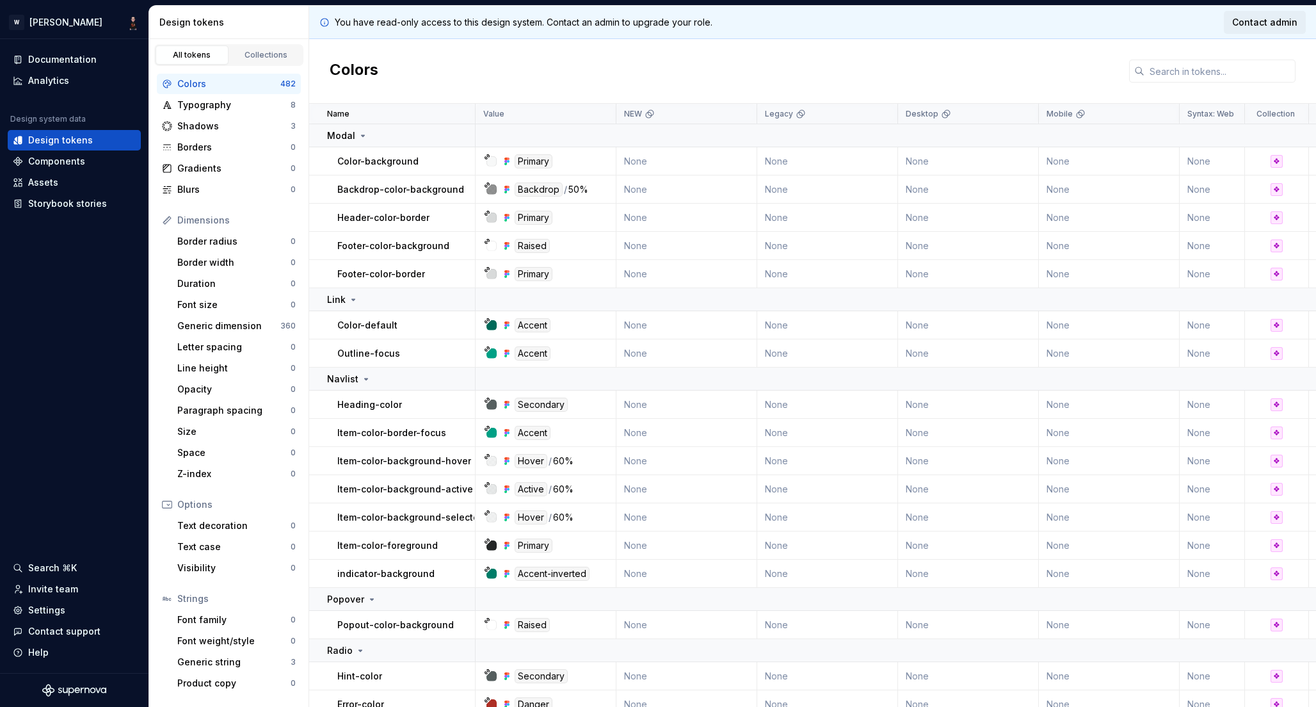
click at [1258, 19] on span "Contact admin" at bounding box center [1264, 22] width 65 height 13
click at [63, 20] on html "W Watson Documentation Analytics Design system data Design tokens Components As…" at bounding box center [658, 353] width 1316 height 707
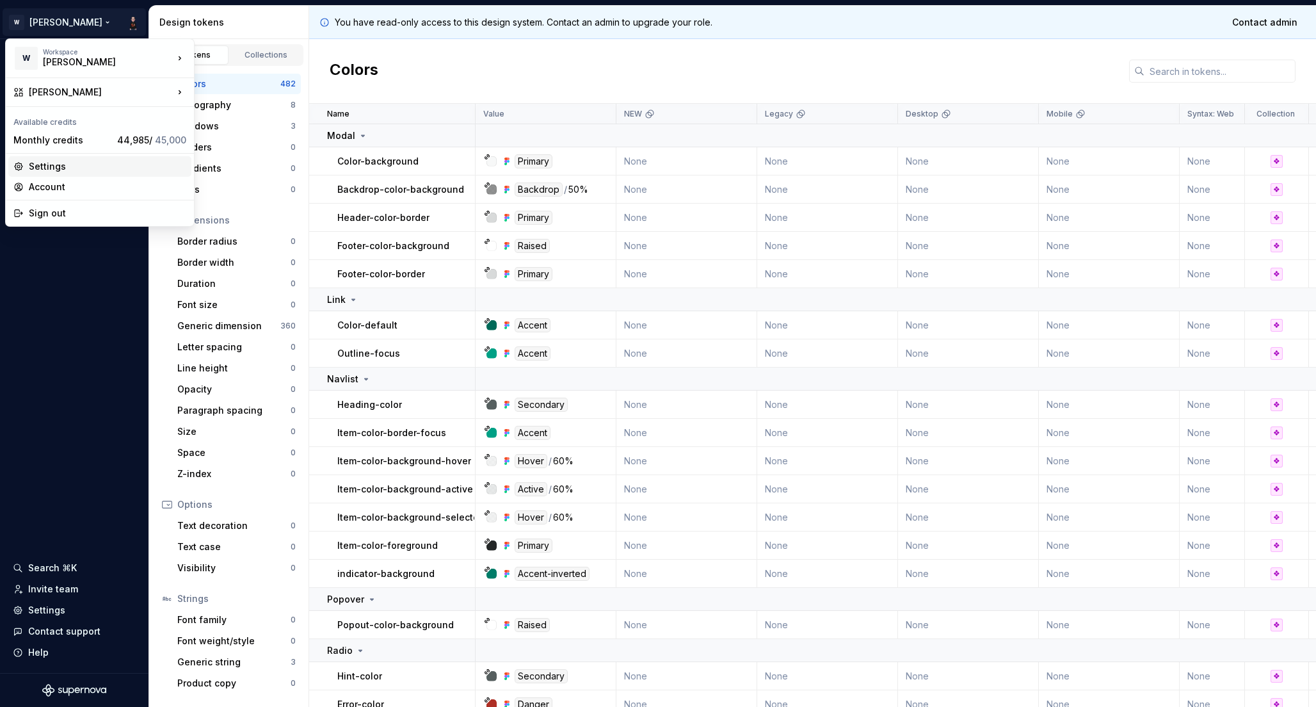
click at [52, 163] on div "Settings" at bounding box center [107, 166] width 157 height 13
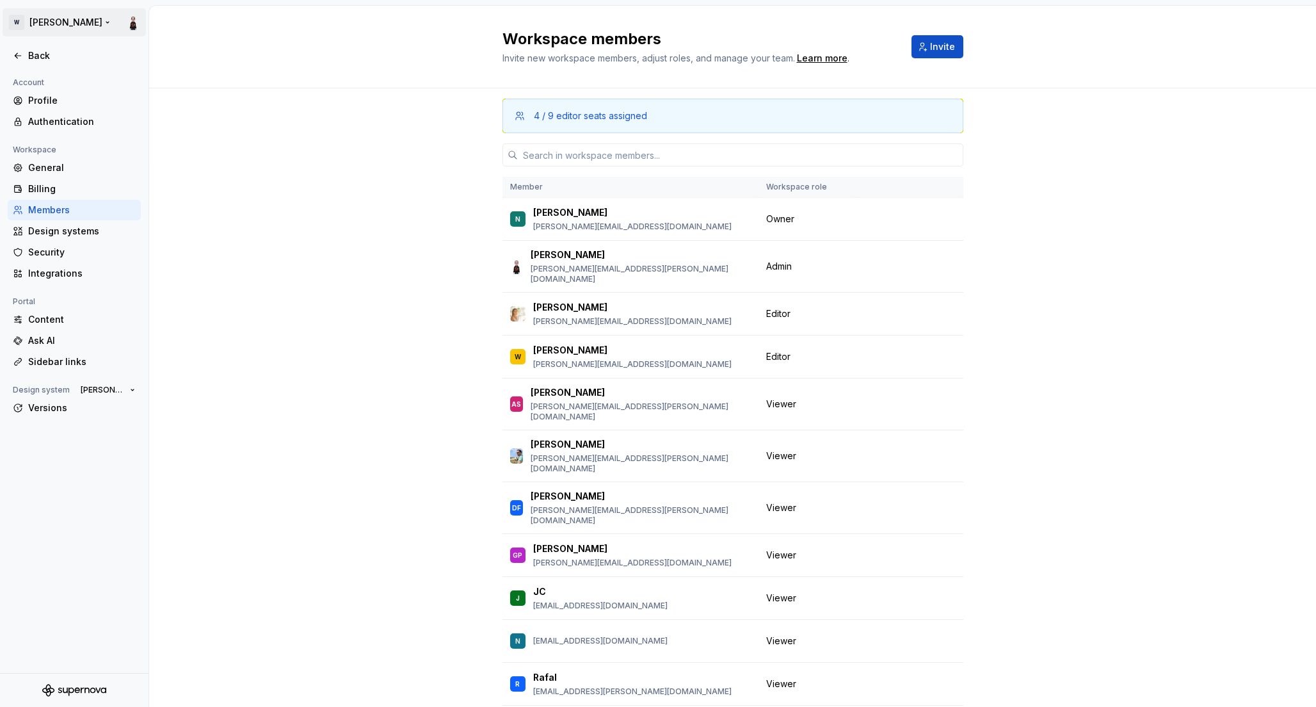
click at [130, 26] on html "W Watson Back Account Profile Authentication Workspace General Billing Members …" at bounding box center [658, 353] width 1316 height 707
click at [230, 239] on html "W Watson Back Account Profile Authentication Workspace General Billing Members …" at bounding box center [658, 353] width 1316 height 707
click at [915, 264] on span "Change role" at bounding box center [916, 266] width 47 height 10
click at [1069, 274] on div "4 / 9 editor seats assigned Member Workspace role N Nikki nikki.plyem@docplanne…" at bounding box center [732, 438] width 1167 height 701
click at [31, 57] on div "Back" at bounding box center [82, 55] width 108 height 13
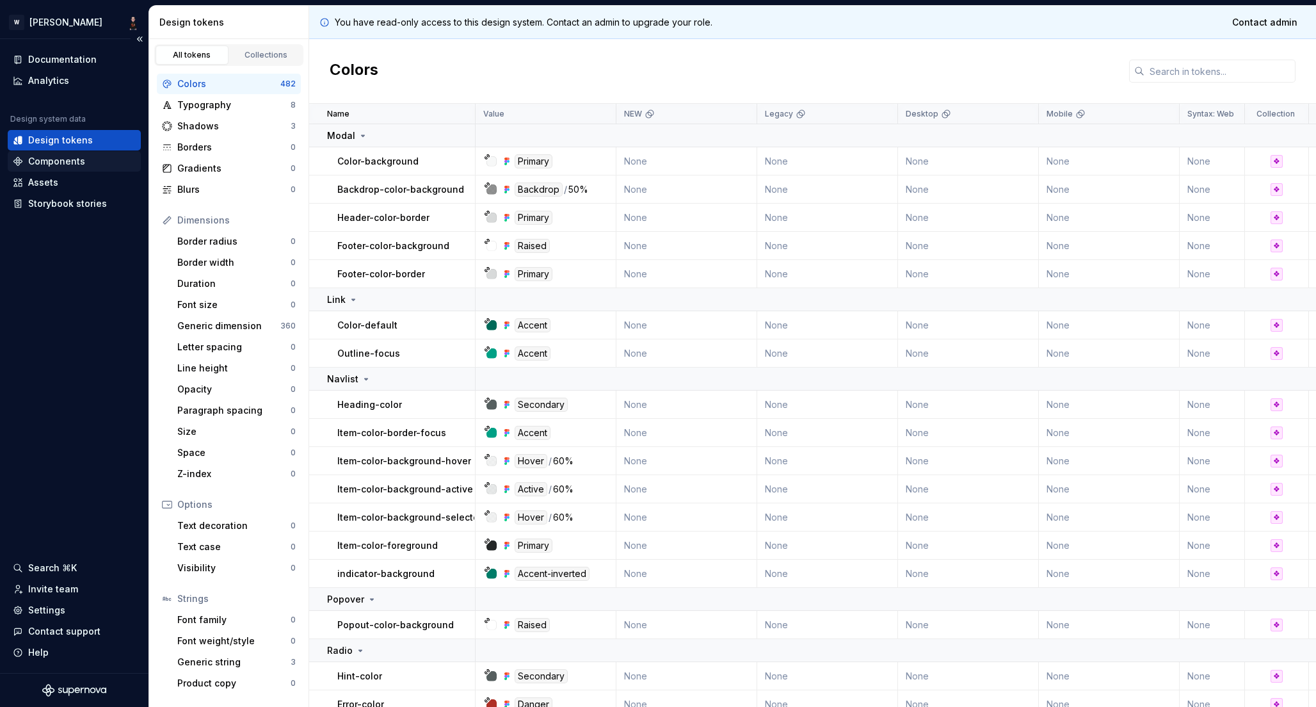
click at [54, 164] on div "Components" at bounding box center [56, 161] width 57 height 13
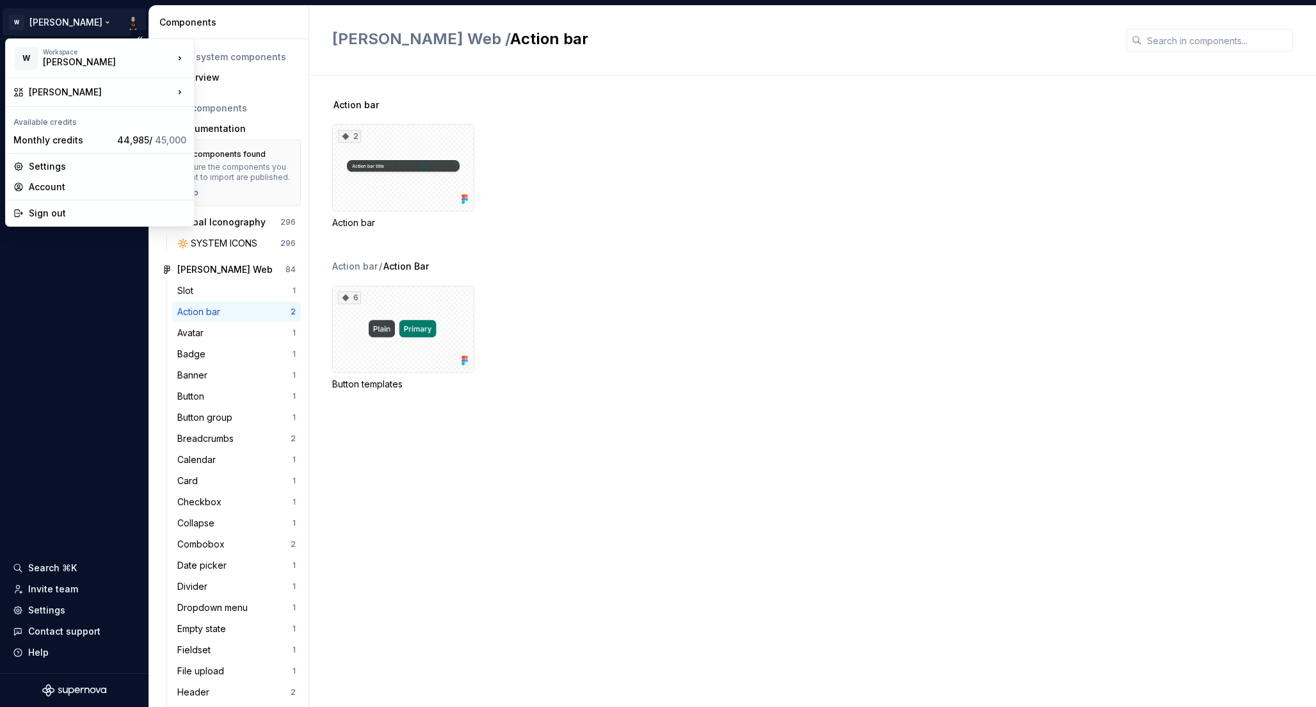
click at [67, 22] on html "W Watson Documentation Analytics Design system data Design tokens Components As…" at bounding box center [658, 353] width 1316 height 707
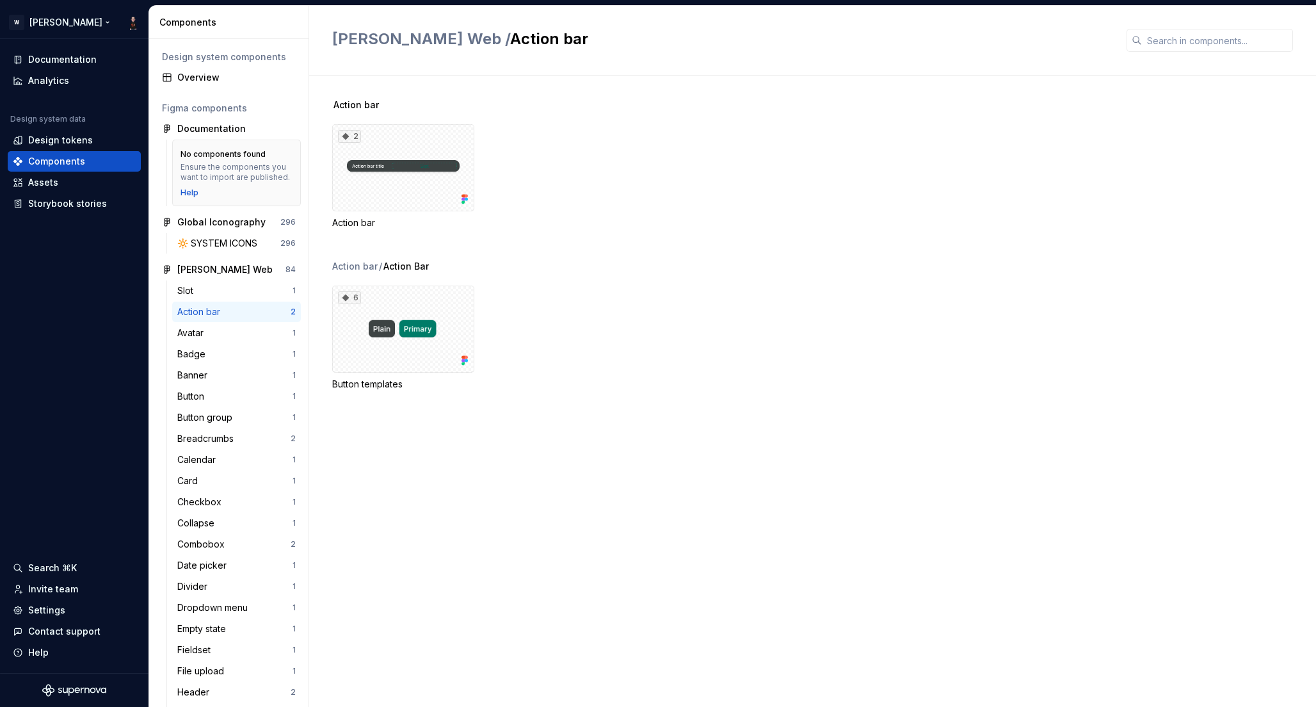
click at [113, 9] on html "W Watson Documentation Analytics Design system data Design tokens Components As…" at bounding box center [658, 353] width 1316 height 707
click at [66, 56] on div "Documentation" at bounding box center [62, 59] width 68 height 13
click at [39, 610] on div "Settings" at bounding box center [46, 610] width 37 height 13
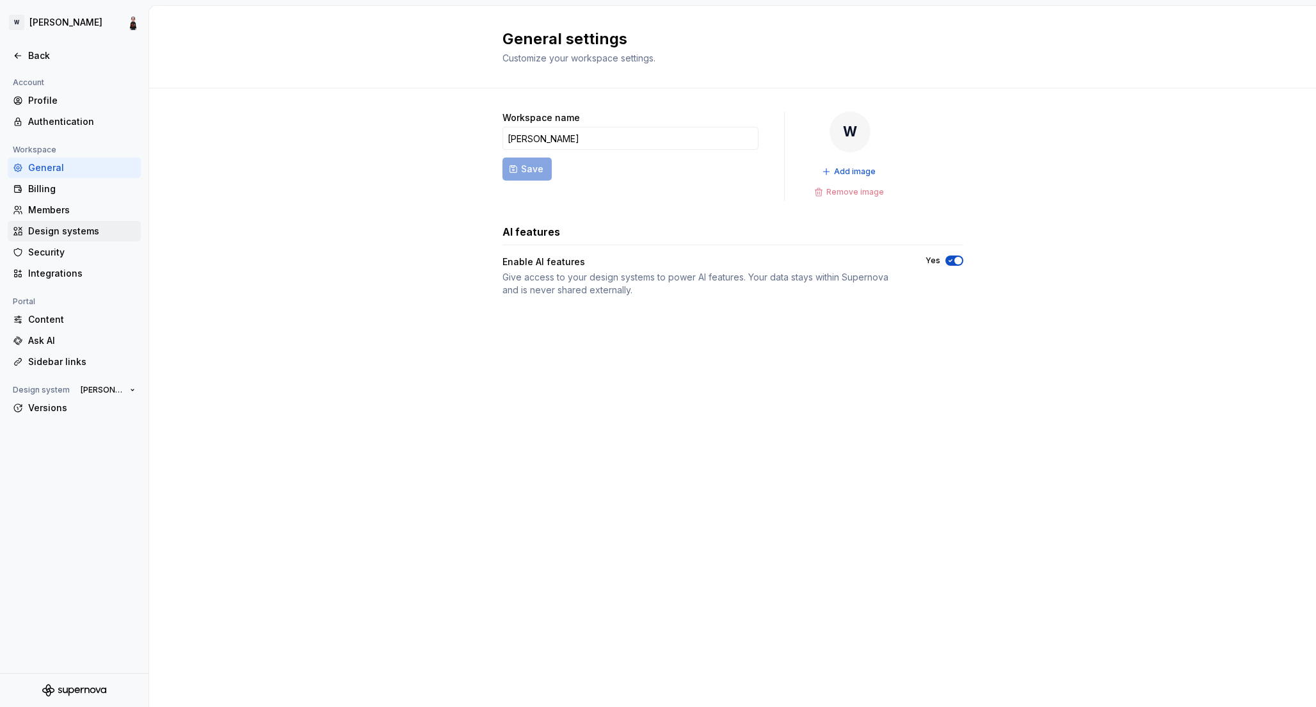
click at [52, 231] on div "Design systems" at bounding box center [82, 231] width 108 height 13
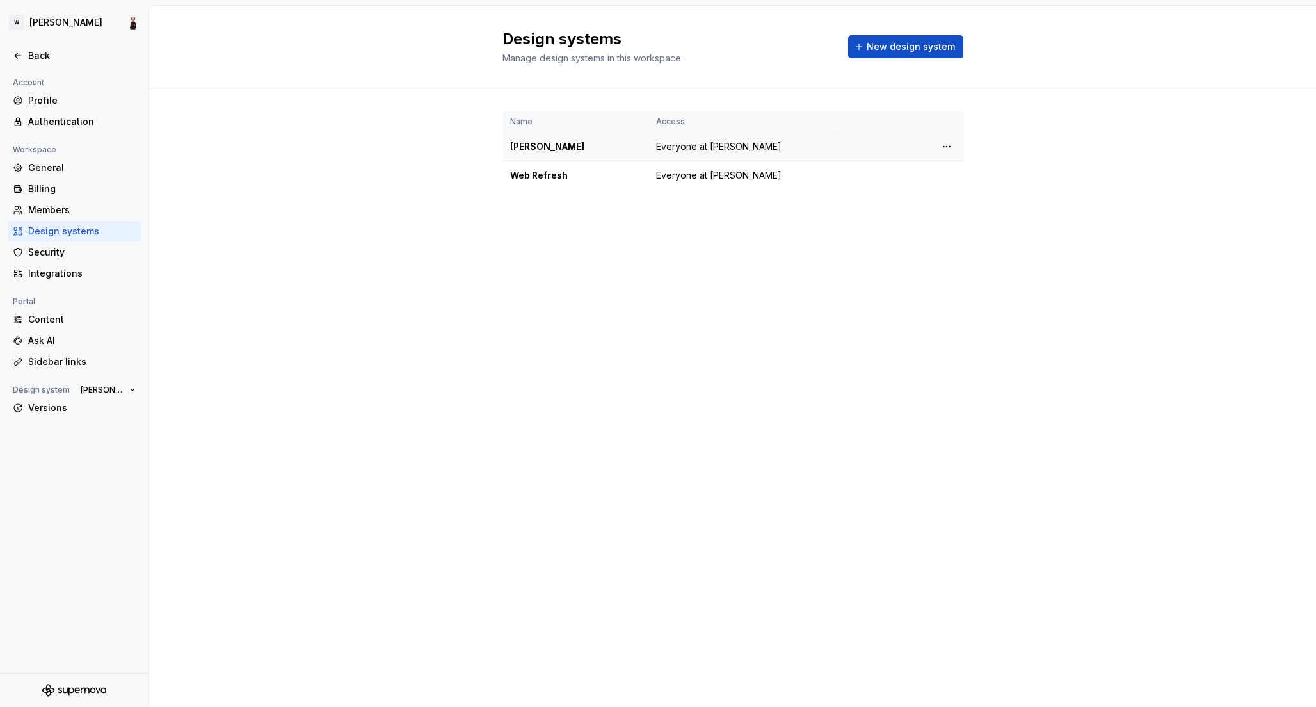
click at [536, 150] on div "[PERSON_NAME]" at bounding box center [575, 146] width 131 height 13
click at [949, 140] on html "[PERSON_NAME] Back Account Profile Authentication Workspace General Billing Mem…" at bounding box center [658, 353] width 1316 height 707
click at [969, 190] on div "Design system settings" at bounding box center [1022, 192] width 122 height 13
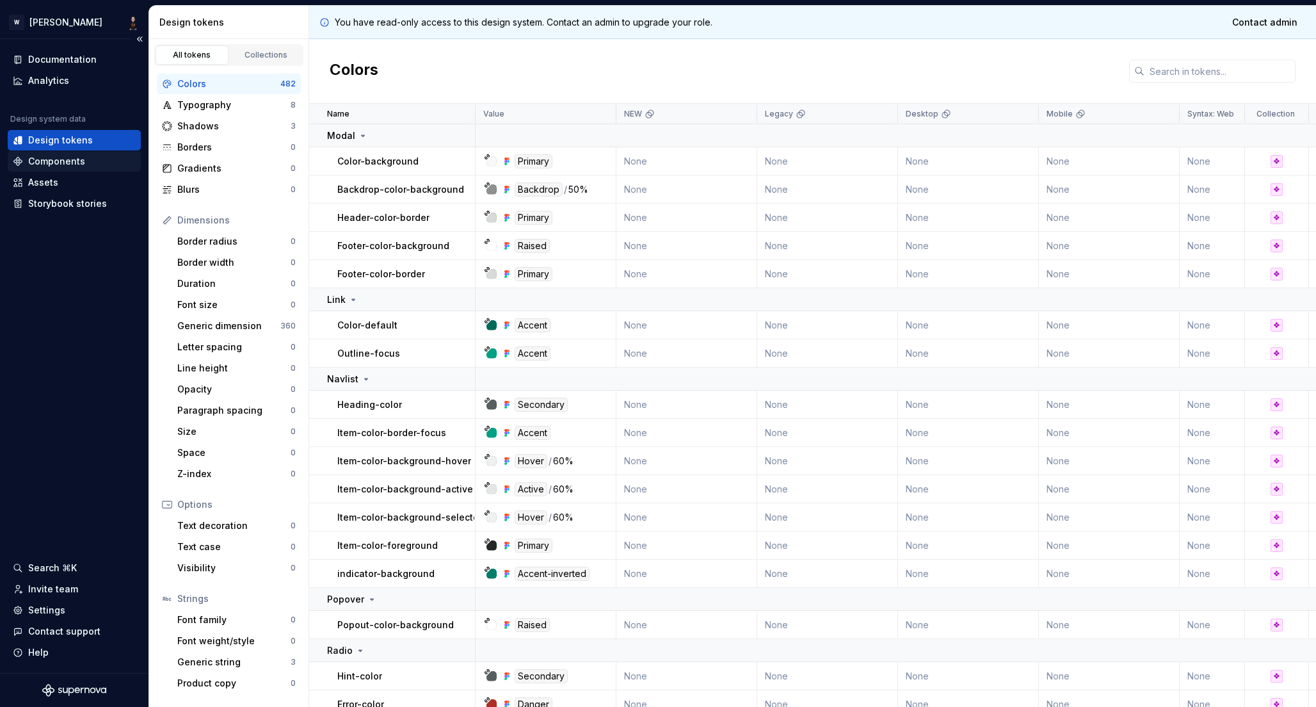
click at [47, 162] on div "Components" at bounding box center [56, 161] width 57 height 13
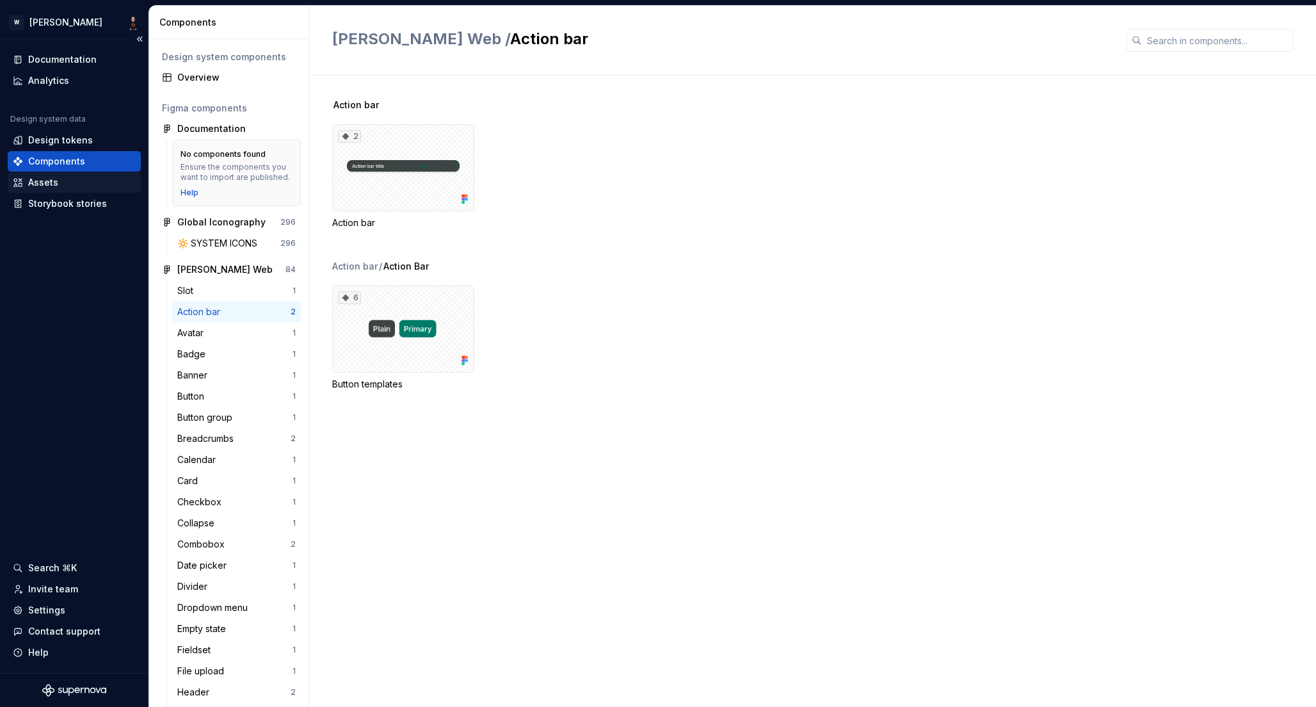
click at [51, 185] on div "Assets" at bounding box center [43, 182] width 30 height 13
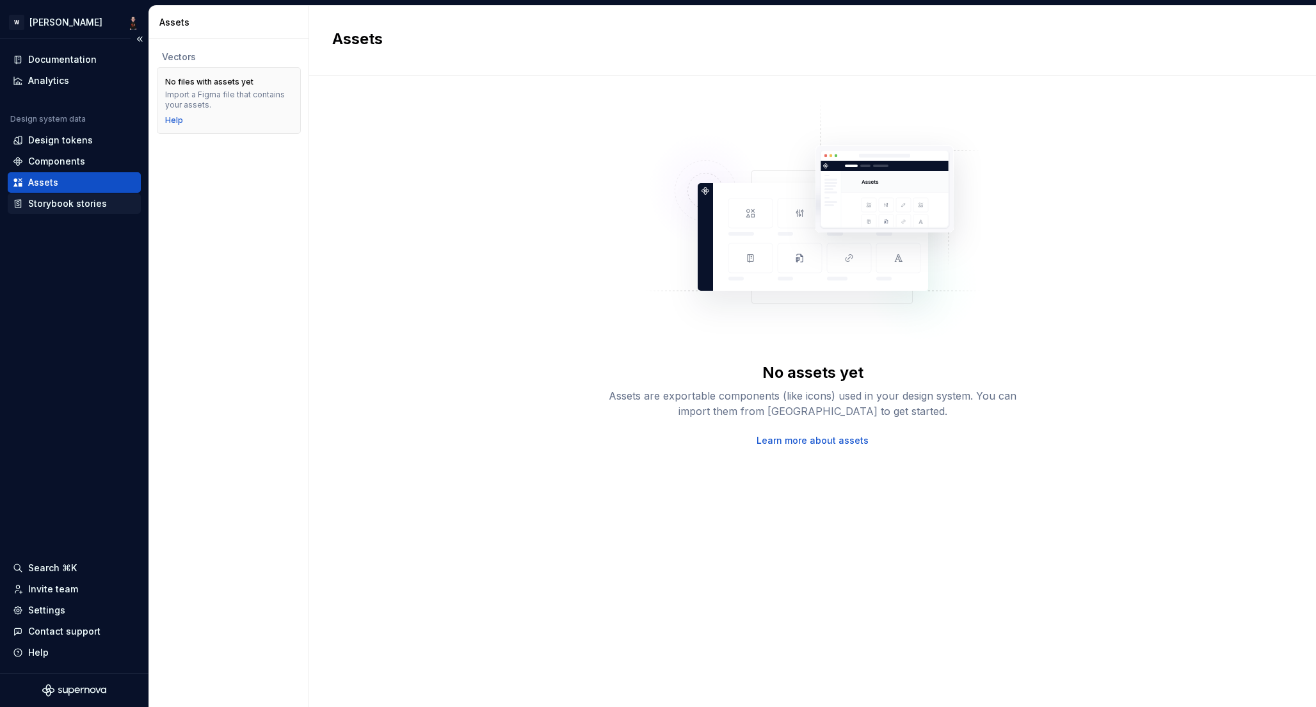
click at [52, 202] on div "Storybook stories" at bounding box center [67, 203] width 79 height 13
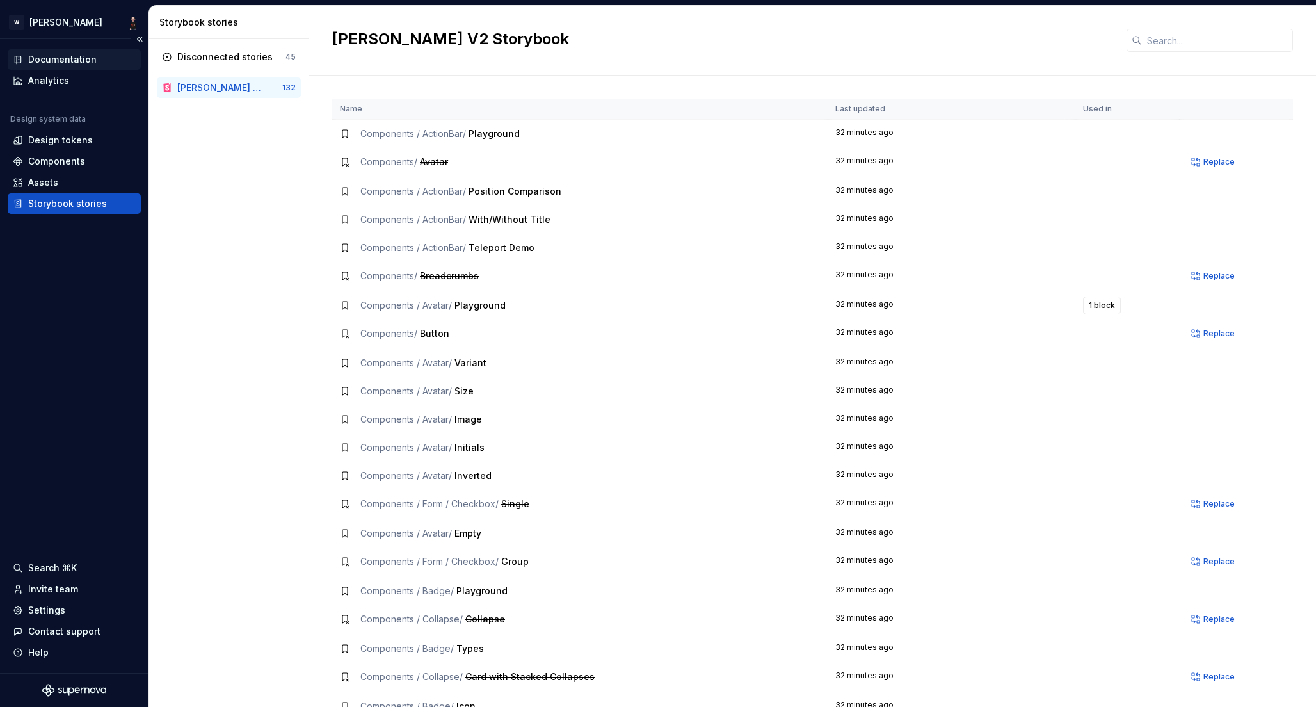
click at [56, 56] on div "Documentation" at bounding box center [62, 59] width 68 height 13
click at [46, 18] on html "W Watson Documentation Analytics Design system data Design tokens Components As…" at bounding box center [658, 353] width 1316 height 707
click at [138, 22] on html "W Watson Documentation Analytics Design system data Design tokens Components As…" at bounding box center [658, 353] width 1316 height 707
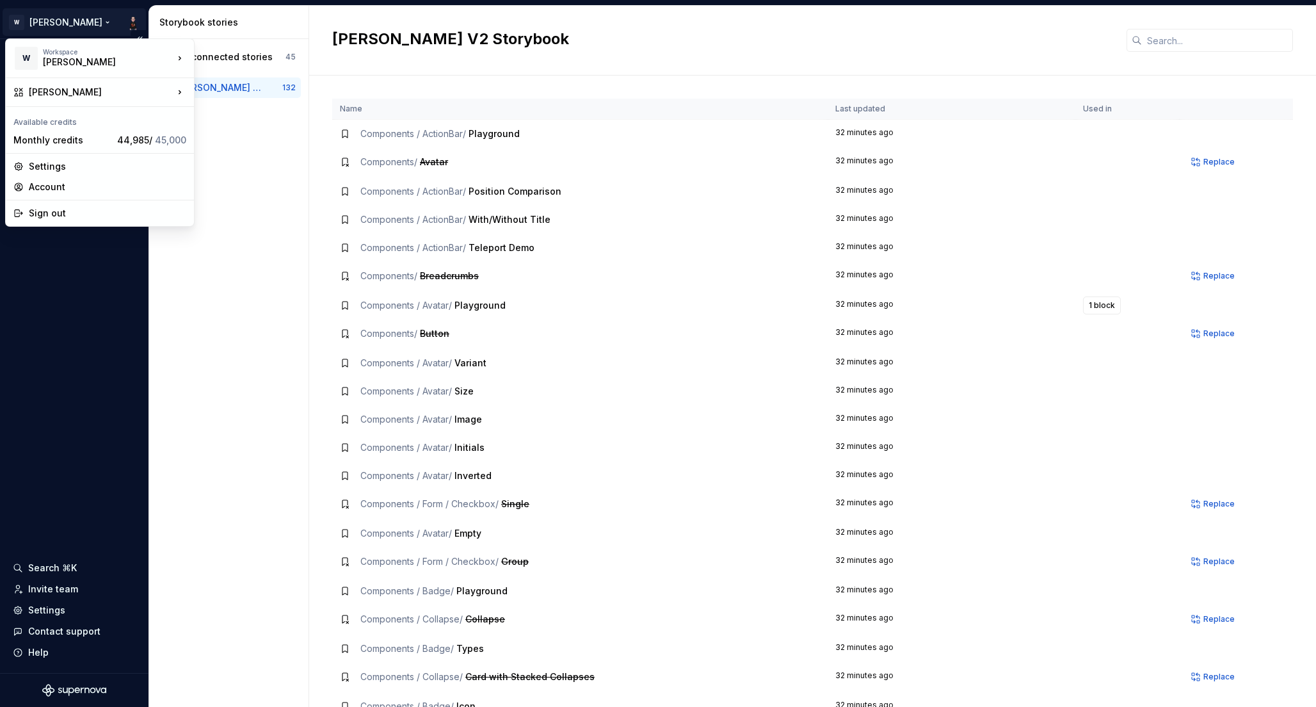
click at [37, 19] on html "W Watson Documentation Analytics Design system data Design tokens Components As…" at bounding box center [658, 353] width 1316 height 707
click at [227, 144] on div "Manage design systems" at bounding box center [270, 143] width 110 height 13
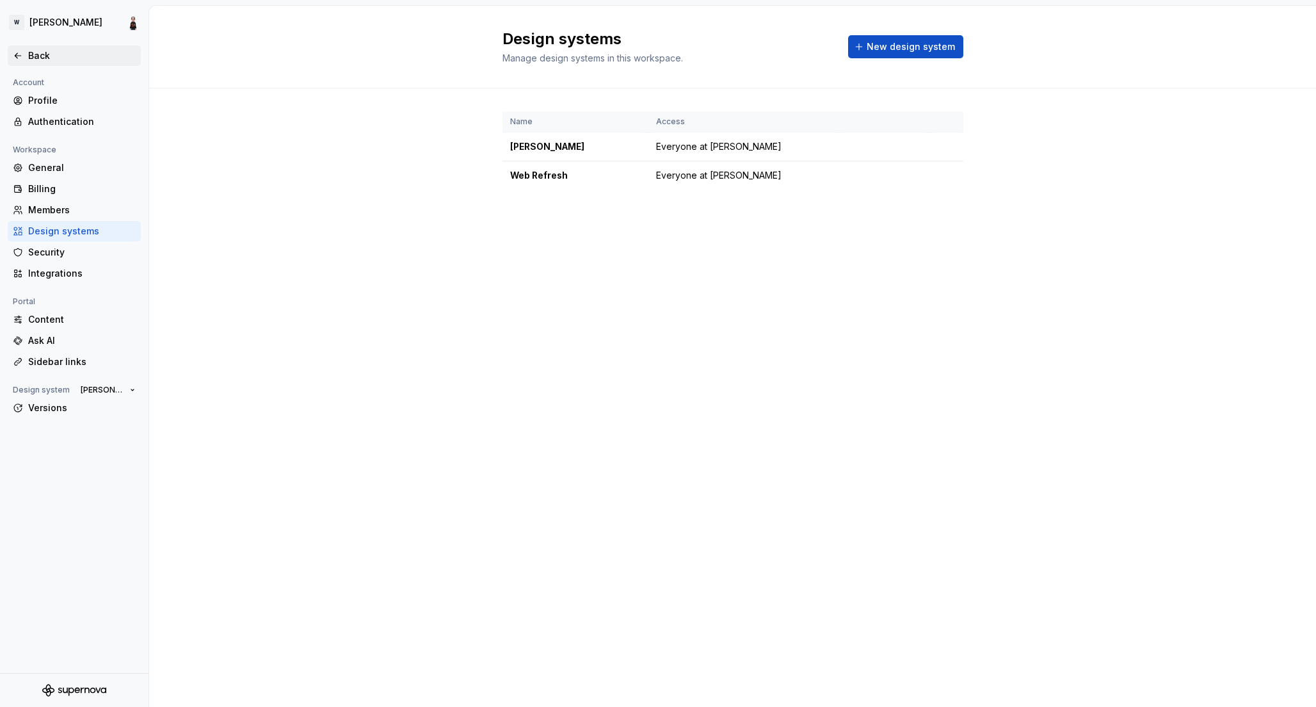
click at [27, 45] on div "Back" at bounding box center [74, 55] width 133 height 20
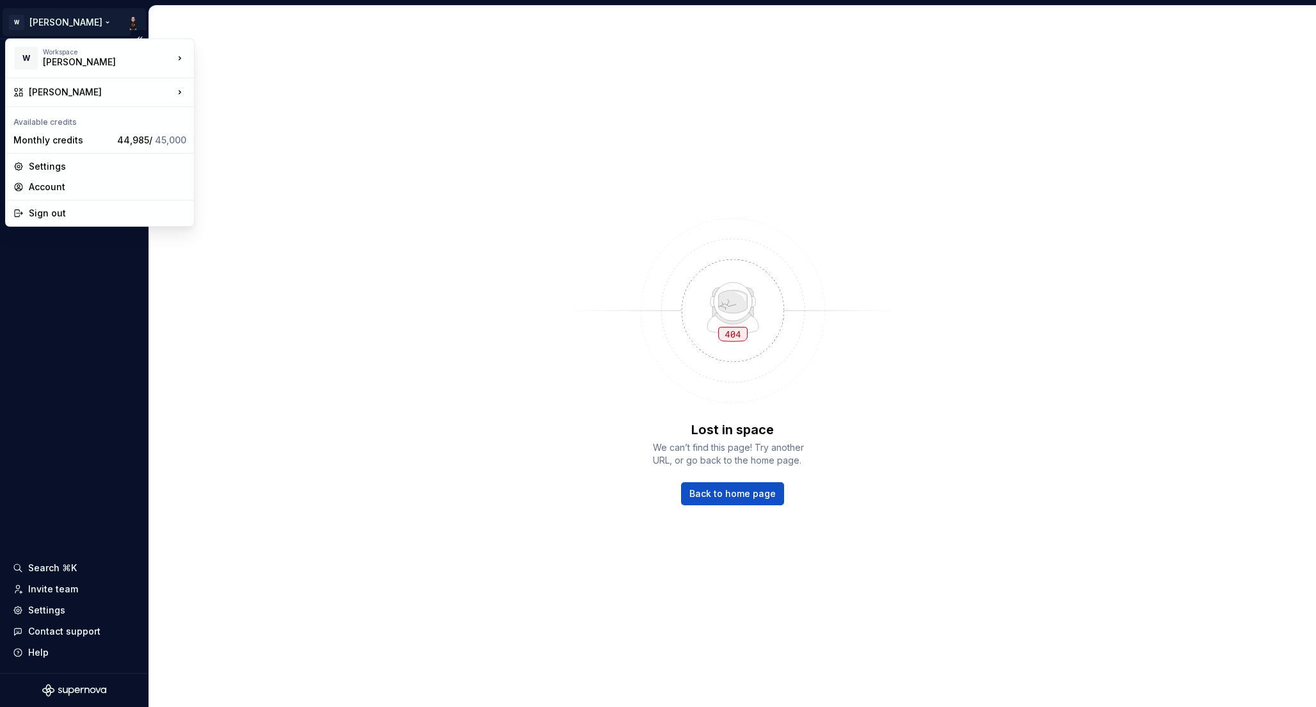
click at [63, 21] on html "W Watson Documentation Analytics Design system data Design tokens Components As…" at bounding box center [658, 353] width 1316 height 707
click at [263, 36] on html "W Watson Documentation Analytics Design system data Design tokens Components As…" at bounding box center [658, 353] width 1316 height 707
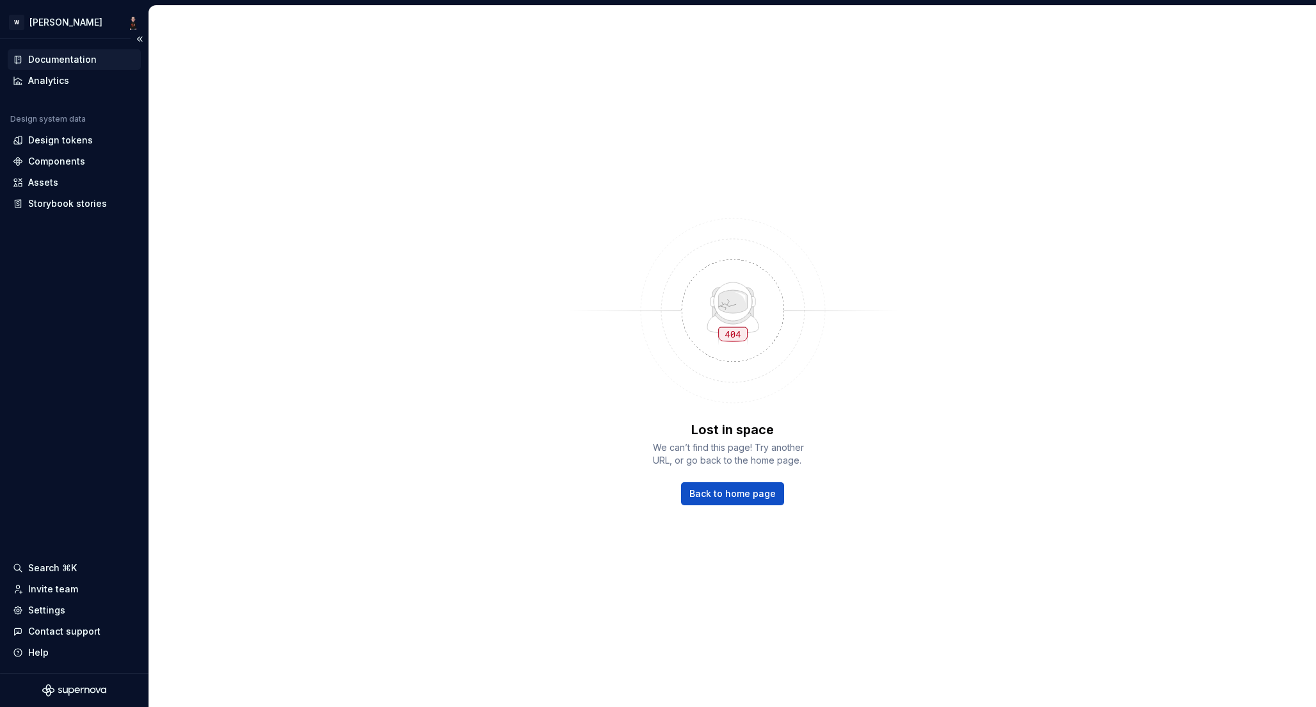
click at [50, 61] on div "Documentation" at bounding box center [62, 59] width 68 height 13
click at [46, 609] on div "Settings" at bounding box center [46, 610] width 37 height 13
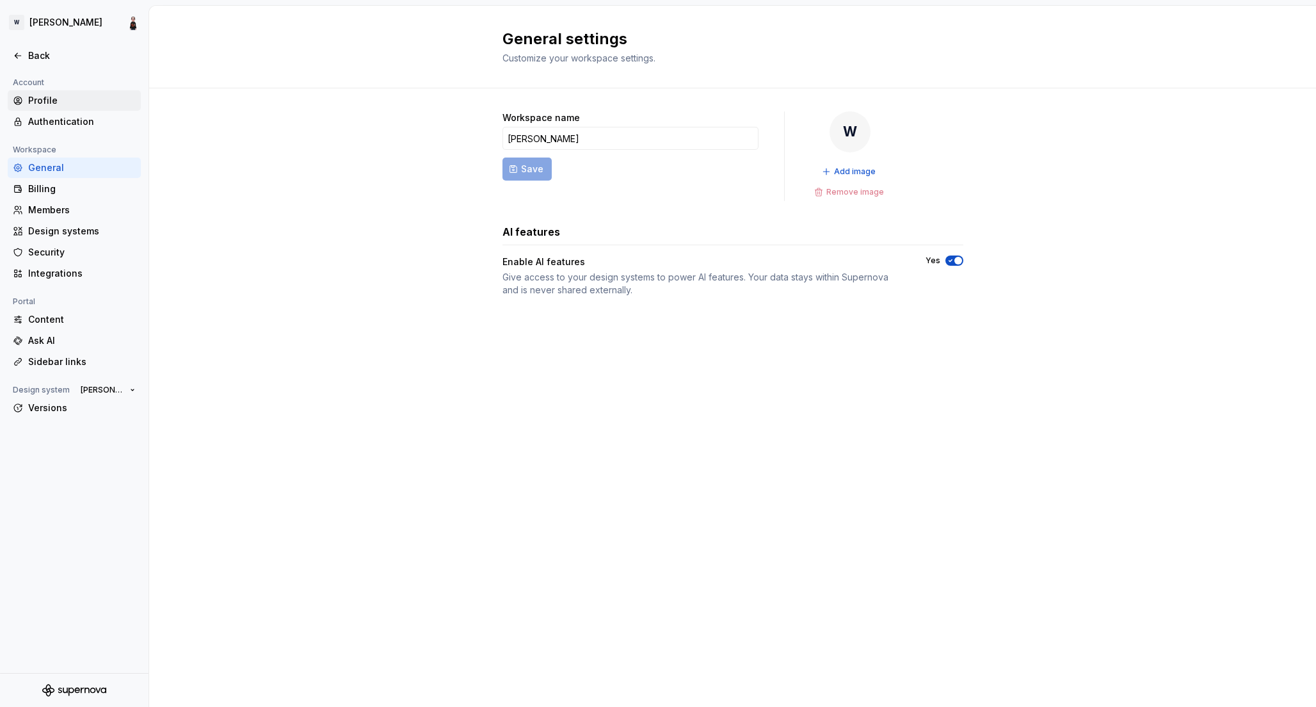
click at [47, 97] on div "Profile" at bounding box center [82, 100] width 108 height 13
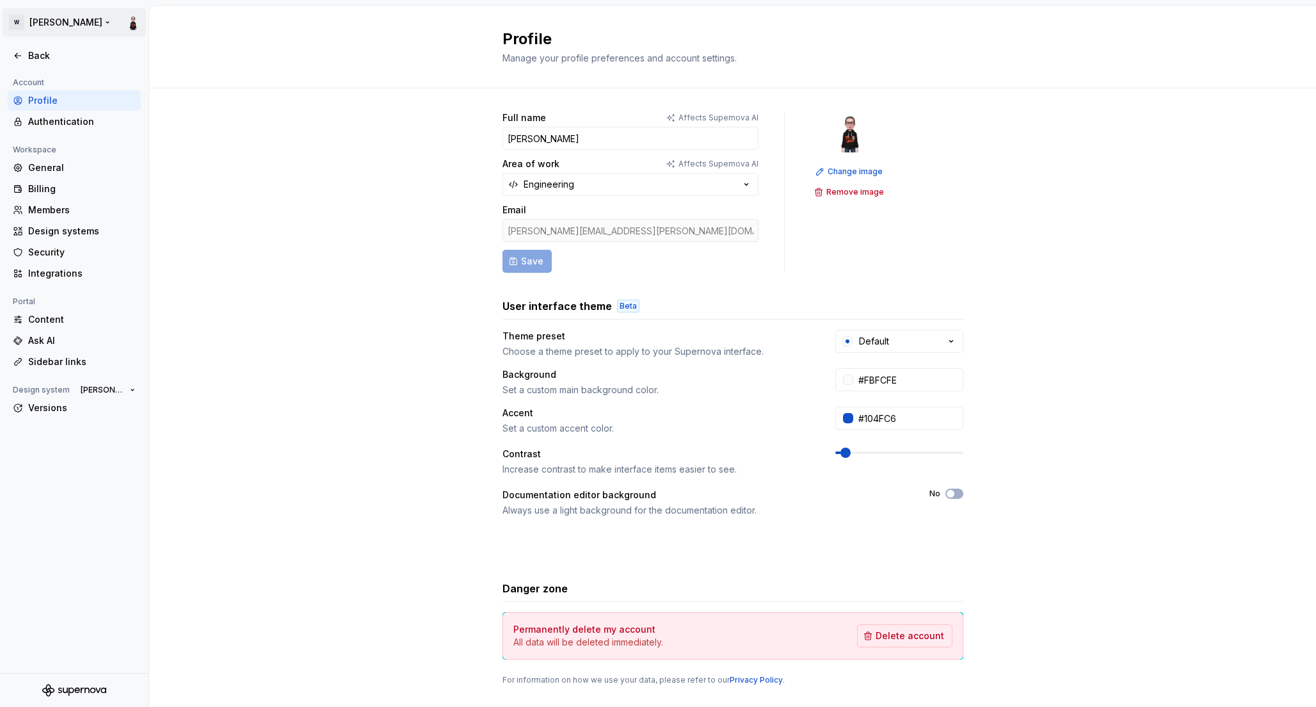
click at [43, 19] on html "W Watson Back Account Profile Authentication Workspace General Billing Members …" at bounding box center [658, 353] width 1316 height 707
click at [247, 22] on html "W Watson Back Account Profile Authentication Workspace General Billing Members …" at bounding box center [658, 353] width 1316 height 707
click at [31, 61] on div "Back" at bounding box center [82, 55] width 108 height 13
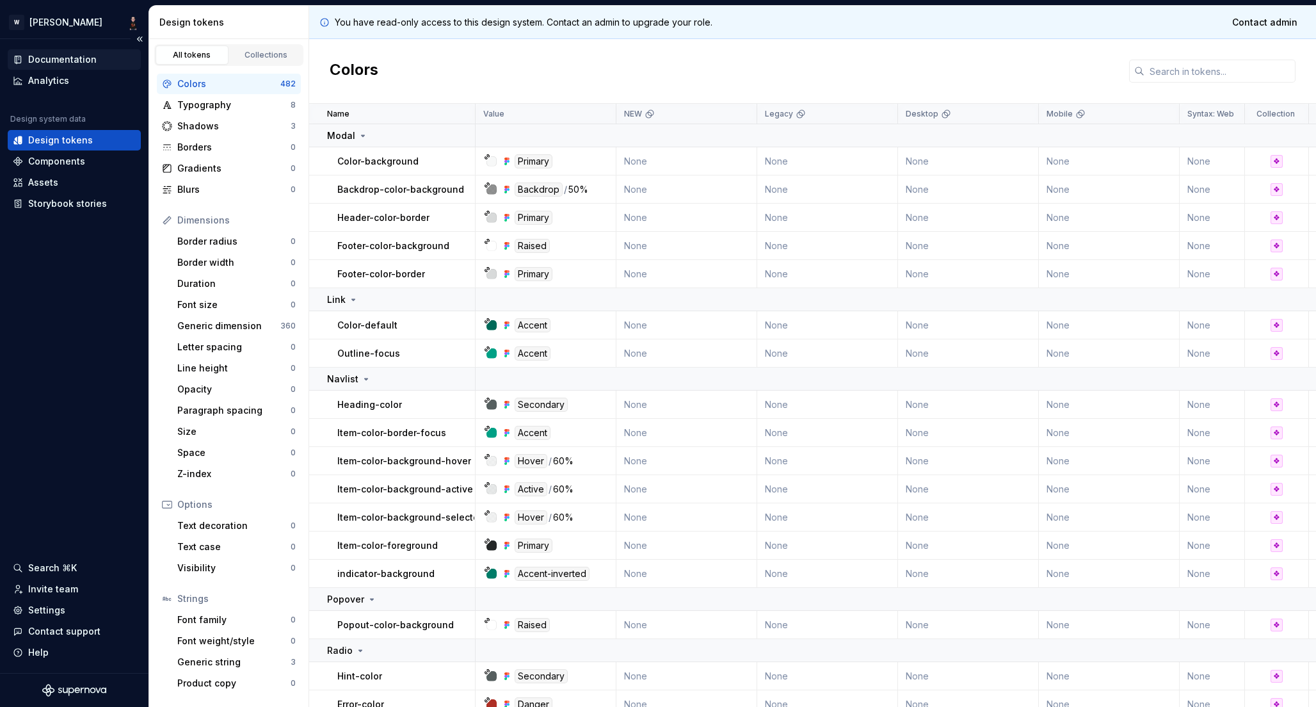
click at [56, 61] on div "Documentation" at bounding box center [62, 59] width 68 height 13
click at [155, 28] on div "Design tokens" at bounding box center [229, 22] width 160 height 33
click at [61, 56] on div "Documentation" at bounding box center [62, 59] width 68 height 13
click at [260, 18] on div "Design tokens" at bounding box center [231, 22] width 144 height 13
click at [51, 59] on div "Documentation" at bounding box center [62, 59] width 68 height 13
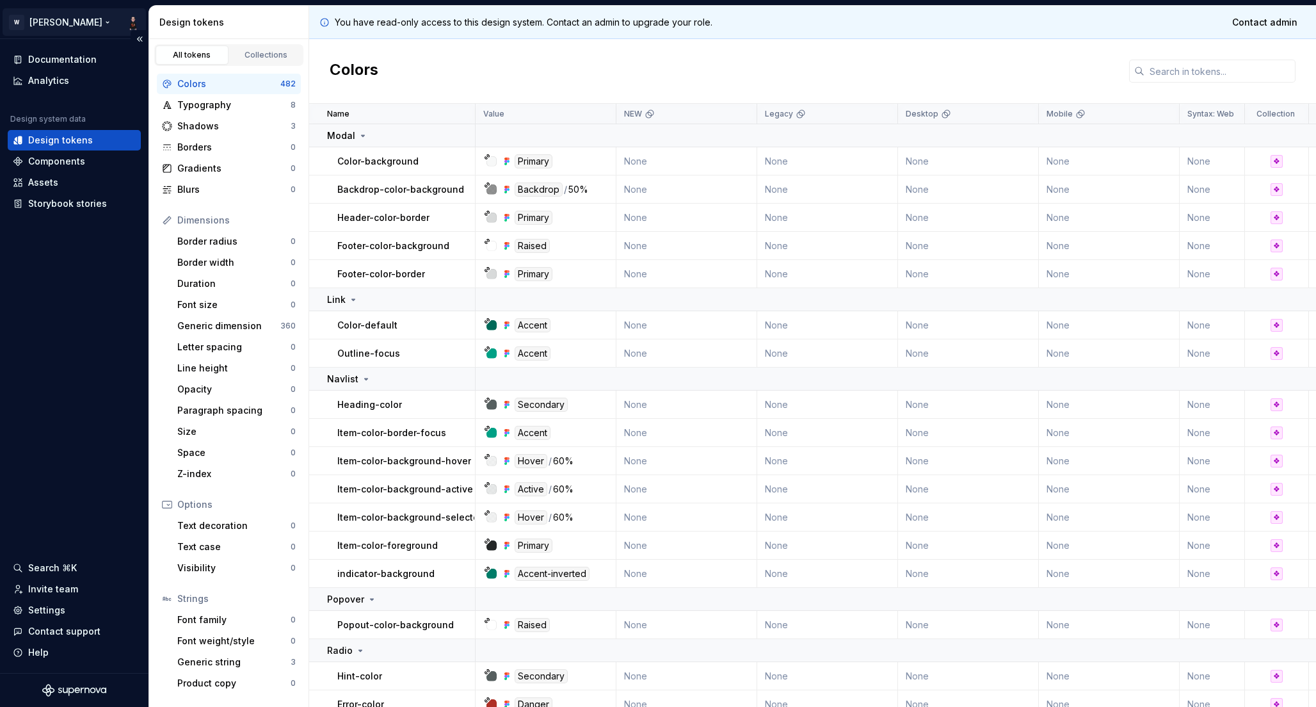
click at [134, 25] on html "W [PERSON_NAME] Documentation Analytics Design system data Design tokens Compon…" at bounding box center [658, 353] width 1316 height 707
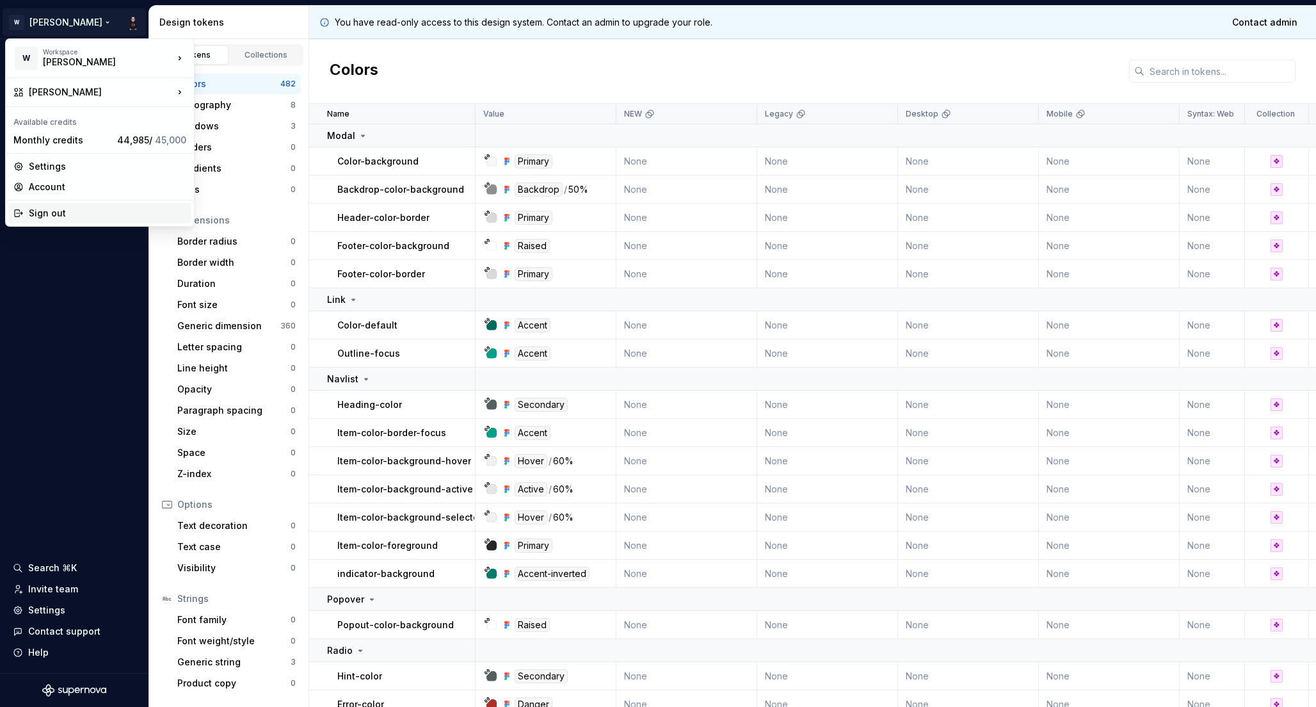
click at [68, 212] on div "Sign out" at bounding box center [107, 213] width 157 height 13
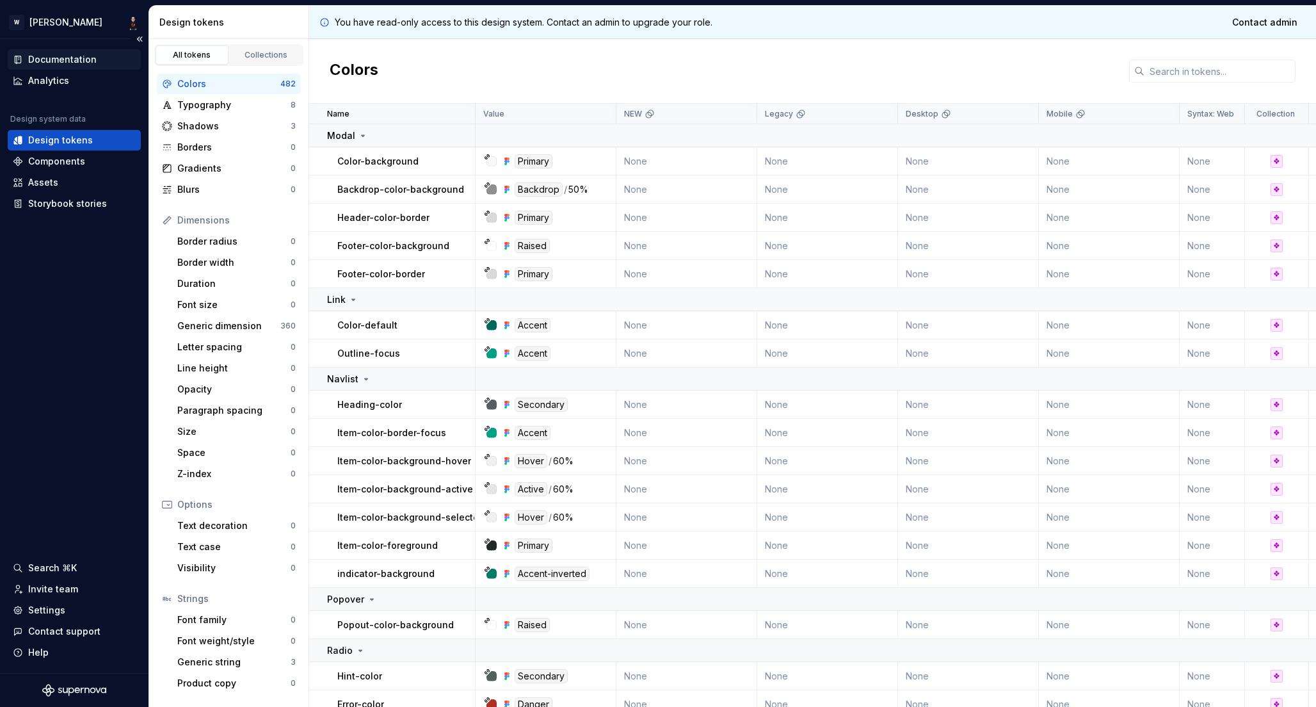
click at [57, 57] on div "Documentation" at bounding box center [62, 59] width 68 height 13
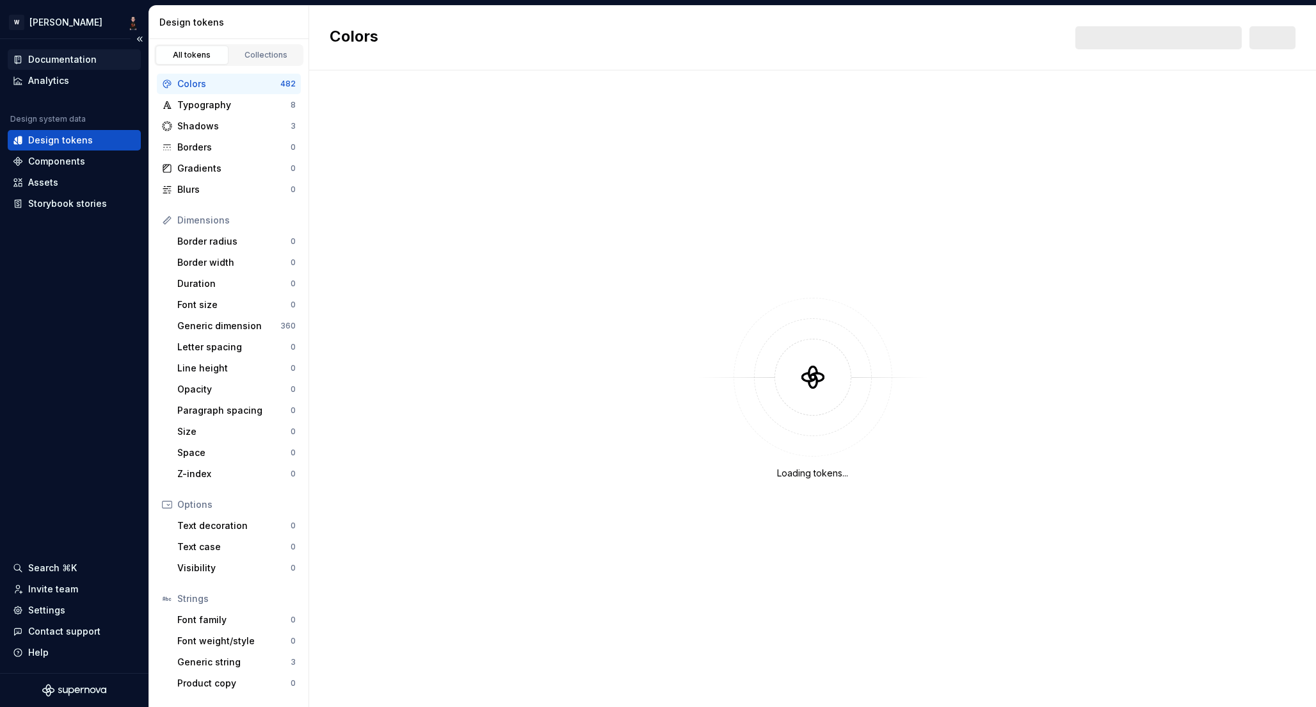
click at [61, 54] on div "Documentation" at bounding box center [62, 59] width 68 height 13
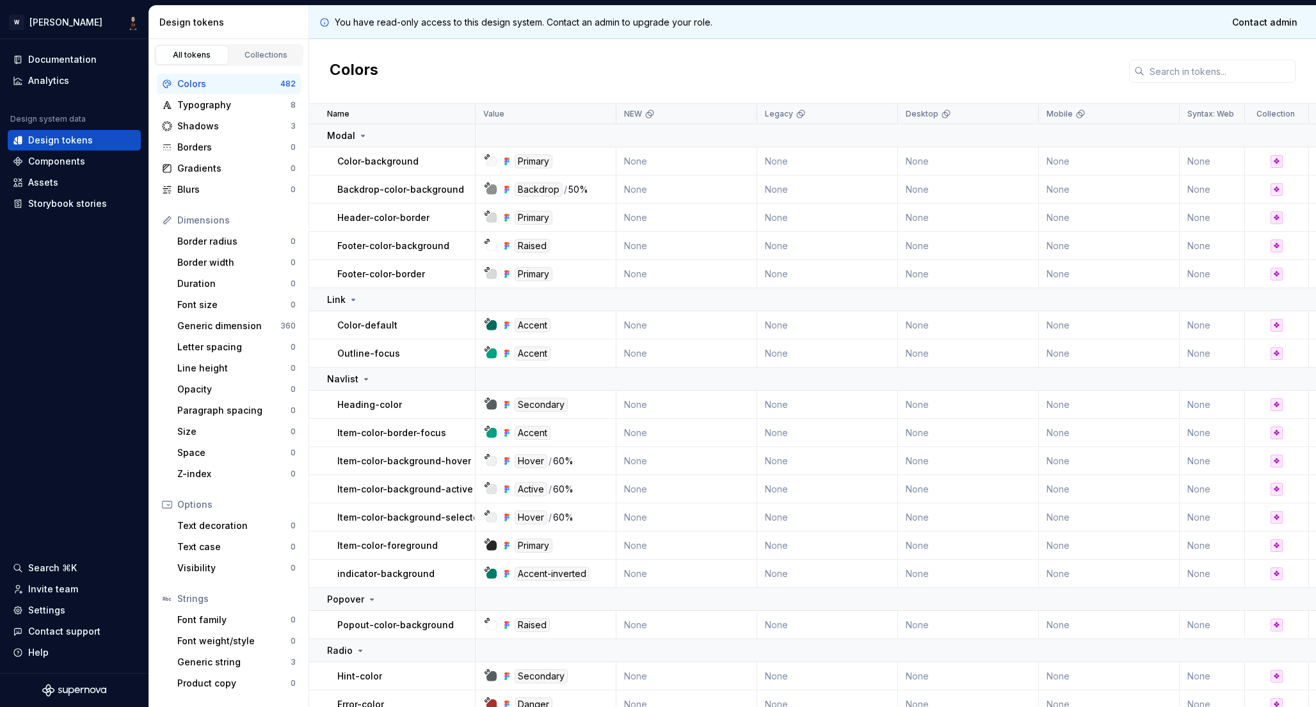
click at [390, 65] on div "Colors" at bounding box center [812, 71] width 1007 height 65
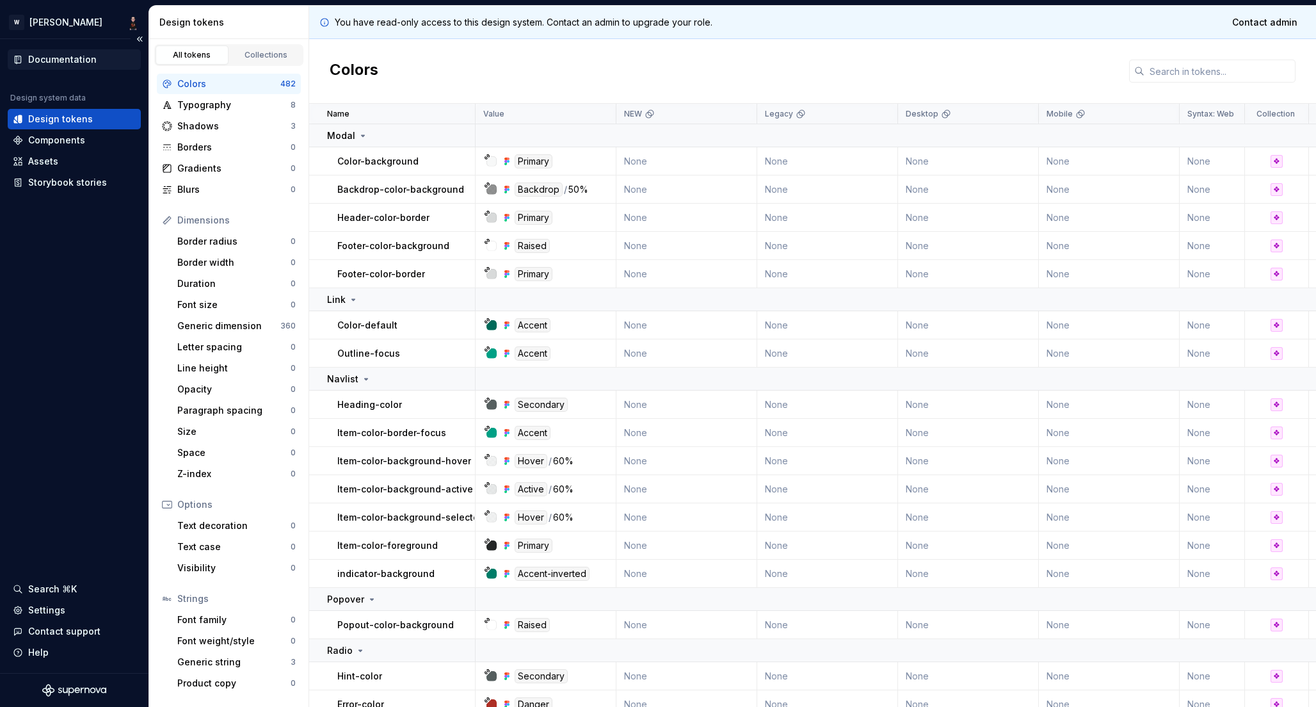
click at [74, 58] on div "Documentation" at bounding box center [62, 59] width 68 height 13
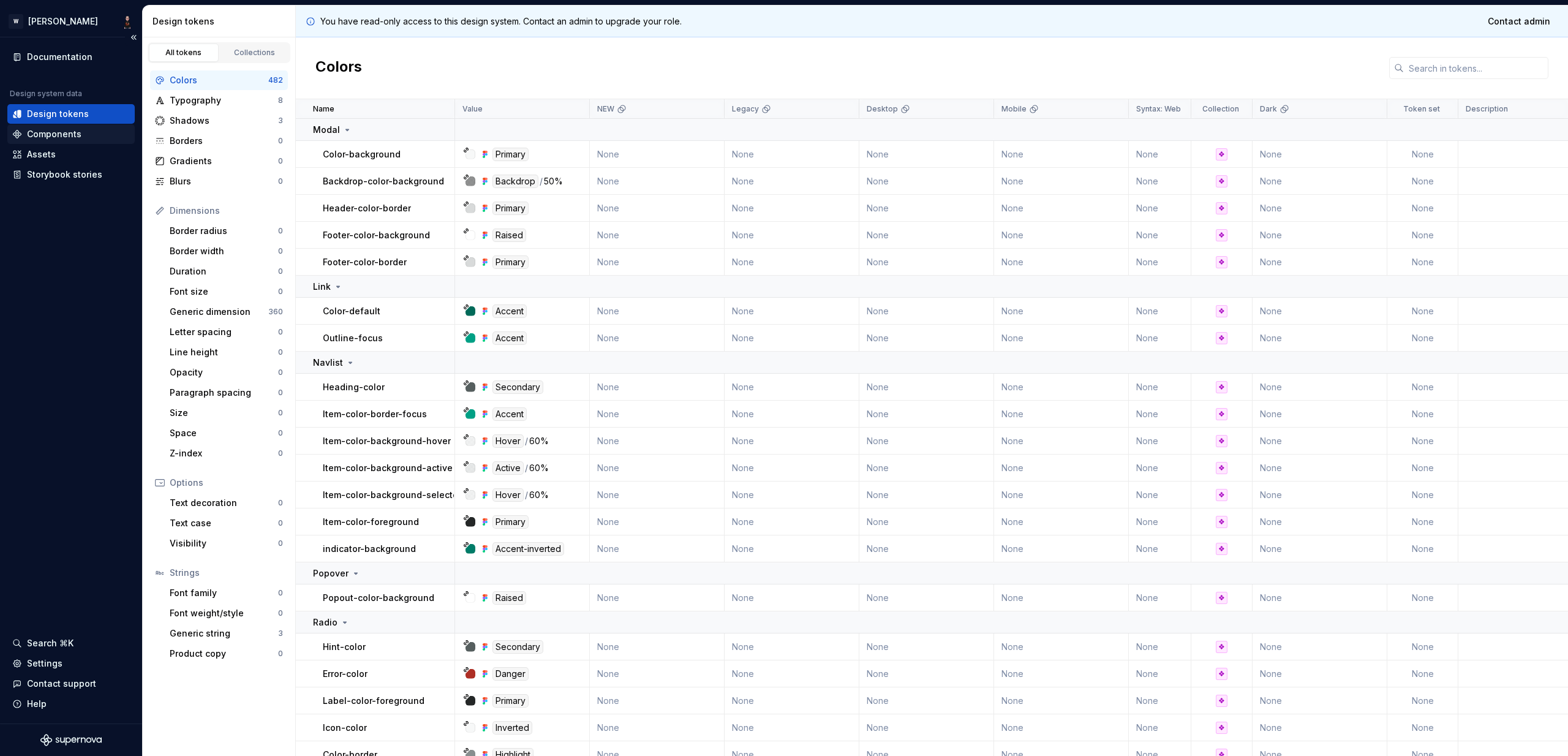
click at [52, 132] on div "Components" at bounding box center [54, 134] width 55 height 12
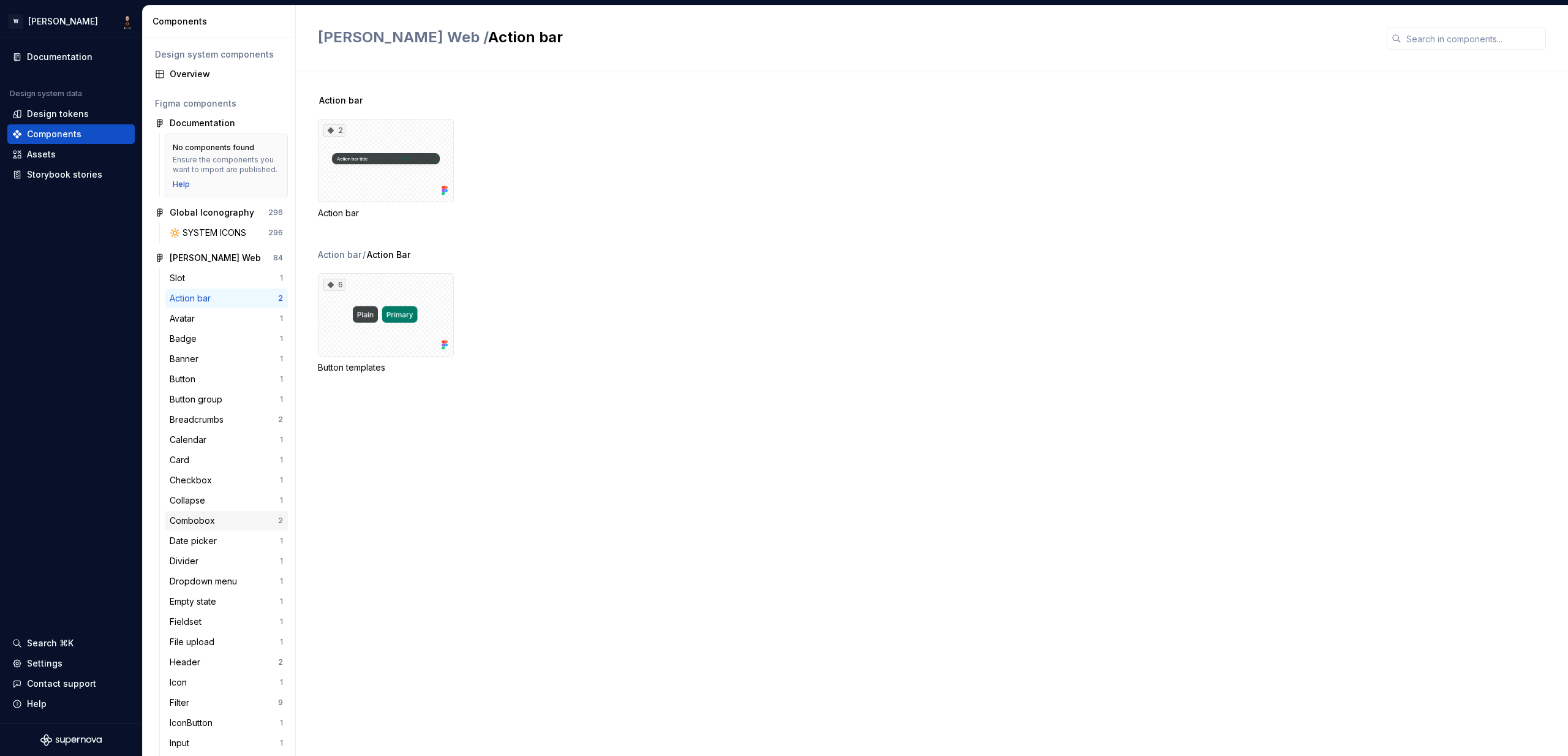
scroll to position [3, 0]
click at [187, 383] on div "Button" at bounding box center [185, 376] width 31 height 12
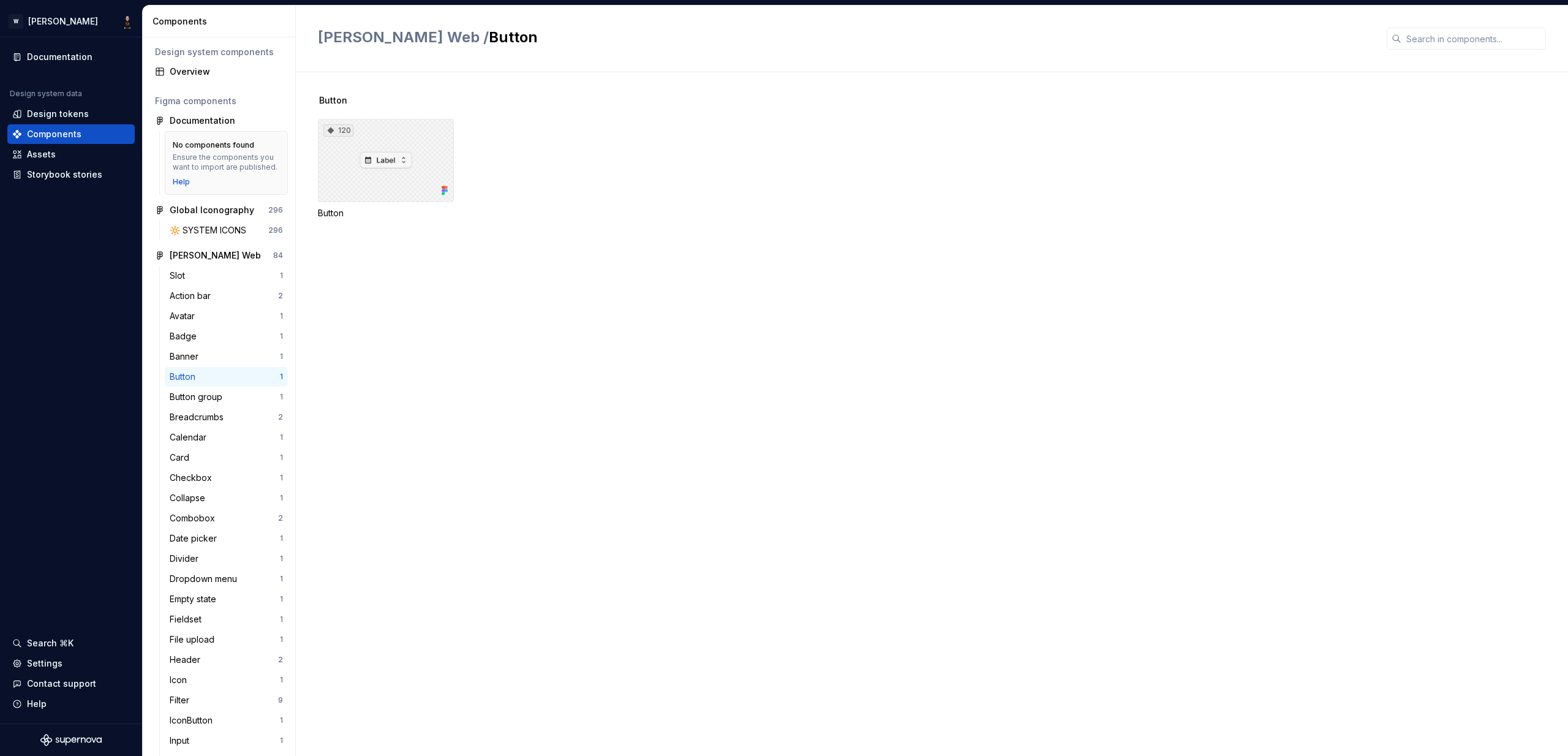
click at [401, 153] on div "120" at bounding box center [386, 160] width 136 height 83
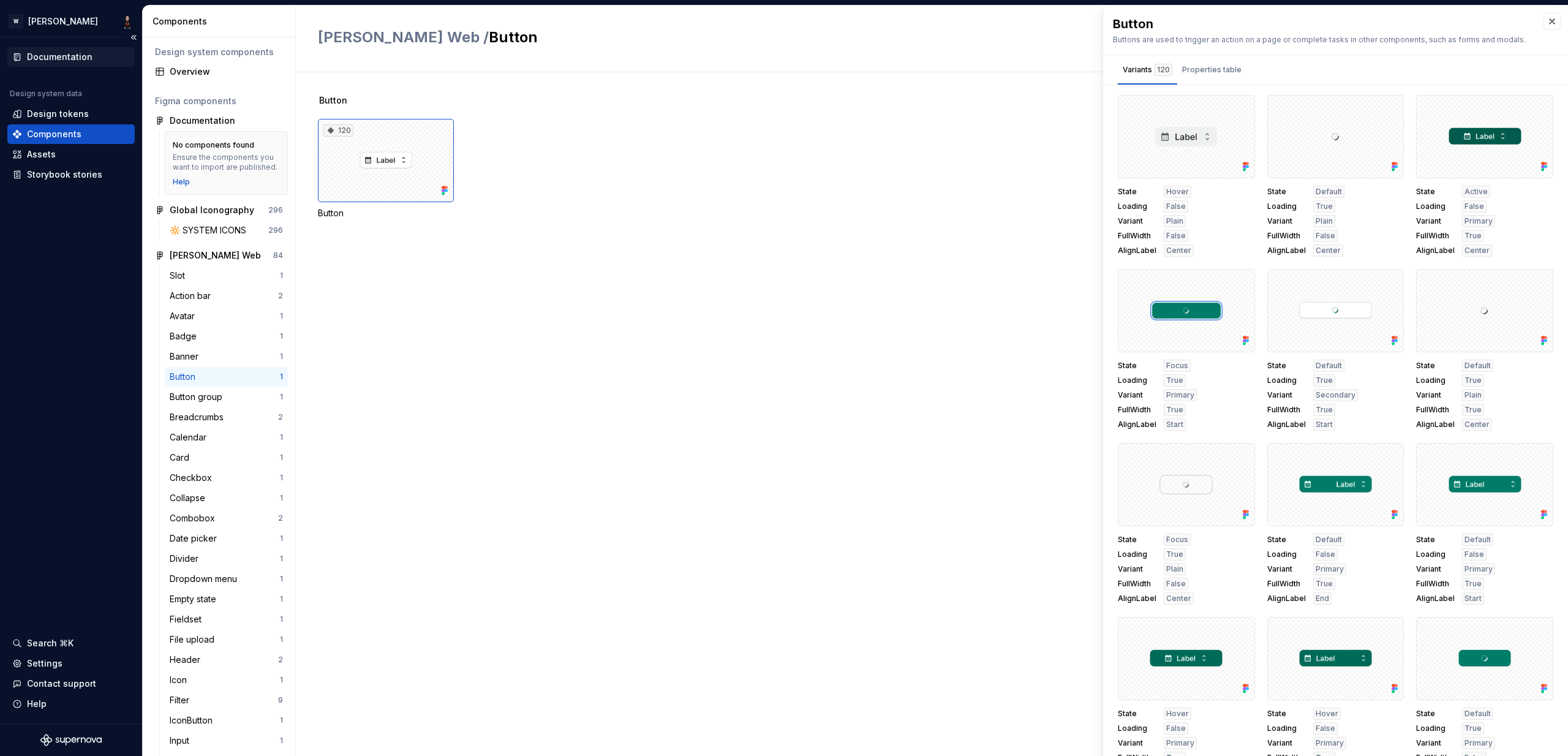
click at [34, 50] on div "Documentation" at bounding box center [71, 56] width 127 height 19
click at [64, 19] on html "W [PERSON_NAME] Documentation Design system data Design tokens Components Asset…" at bounding box center [784, 378] width 1568 height 756
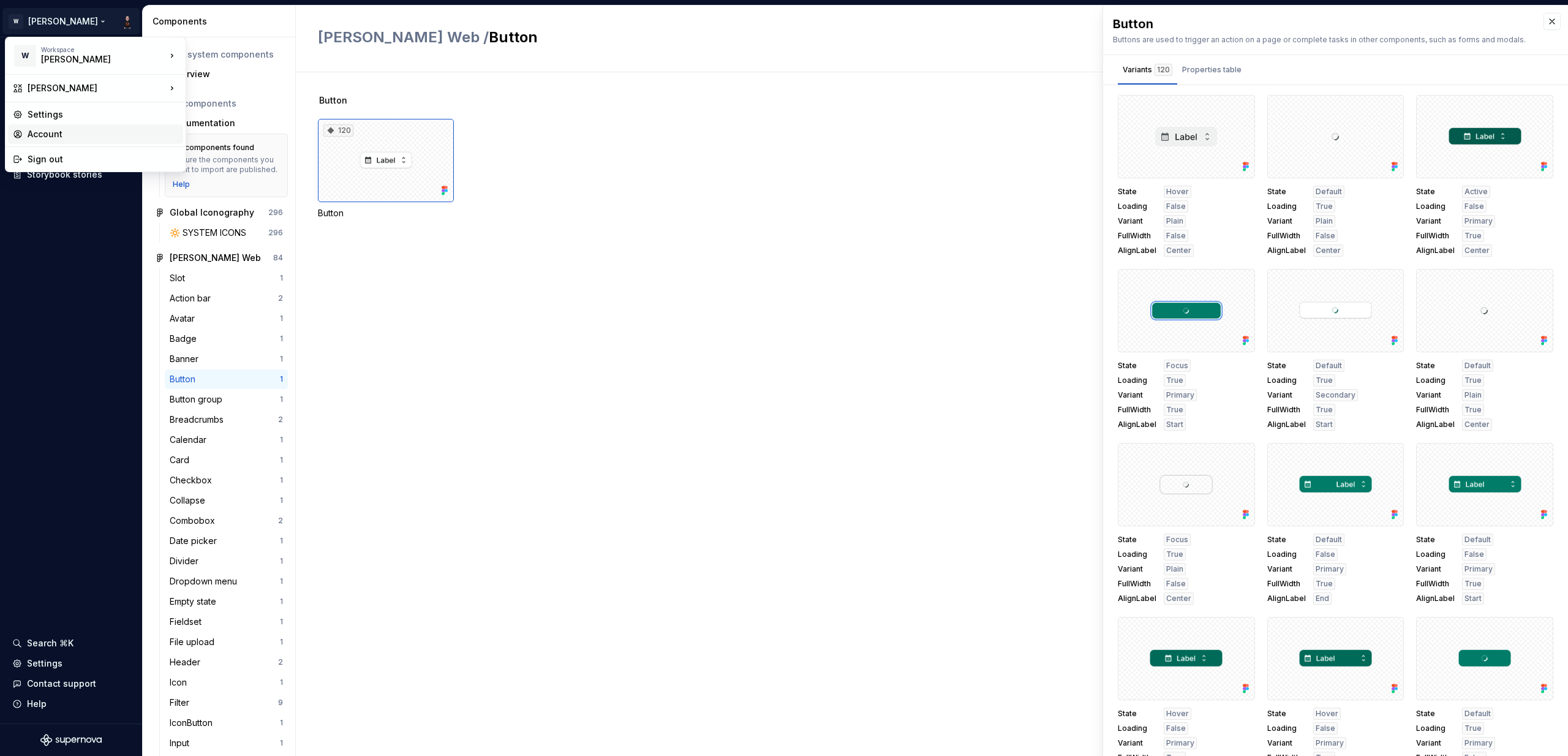
click at [56, 128] on div "Account" at bounding box center [102, 134] width 150 height 12
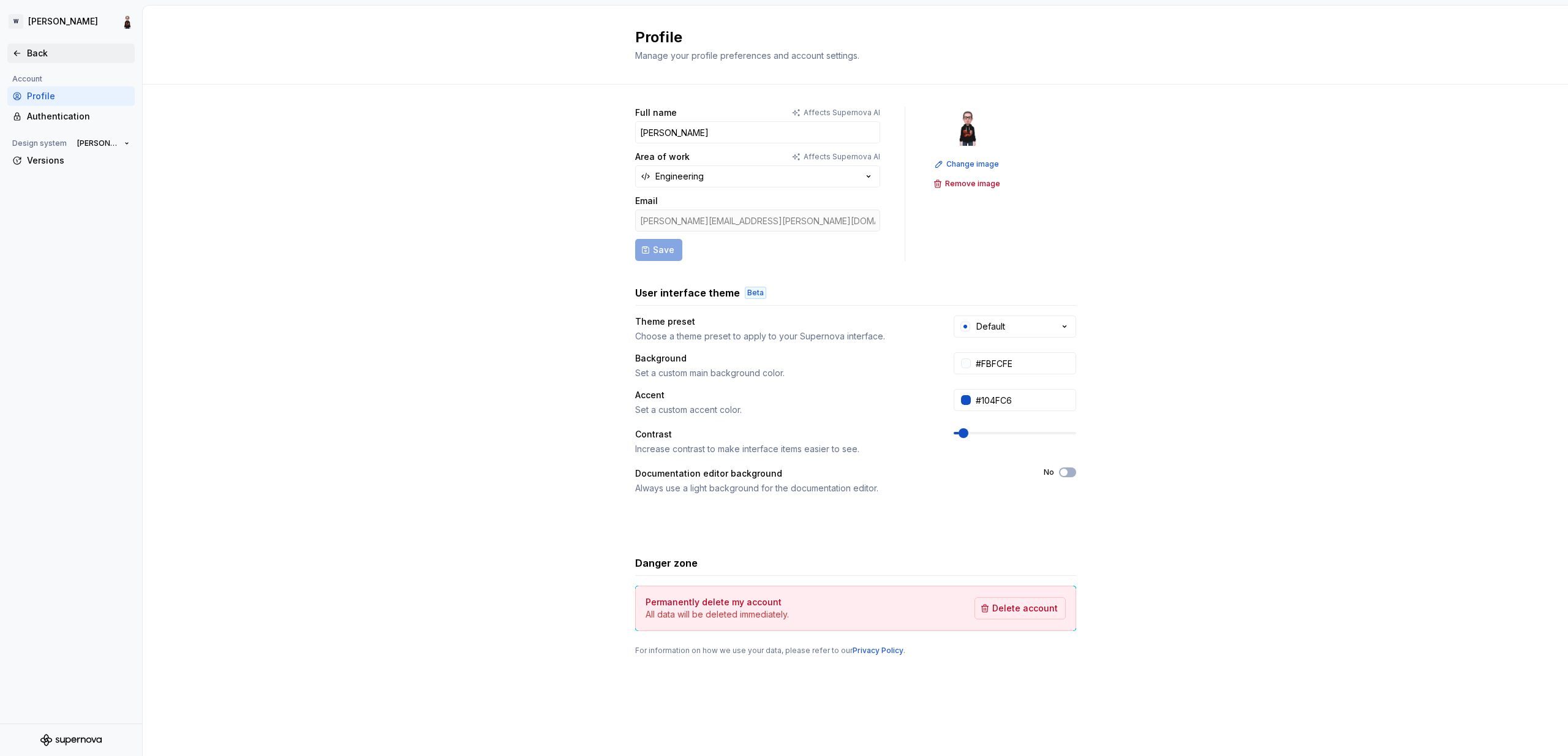
click at [45, 54] on div "Back" at bounding box center [78, 53] width 103 height 12
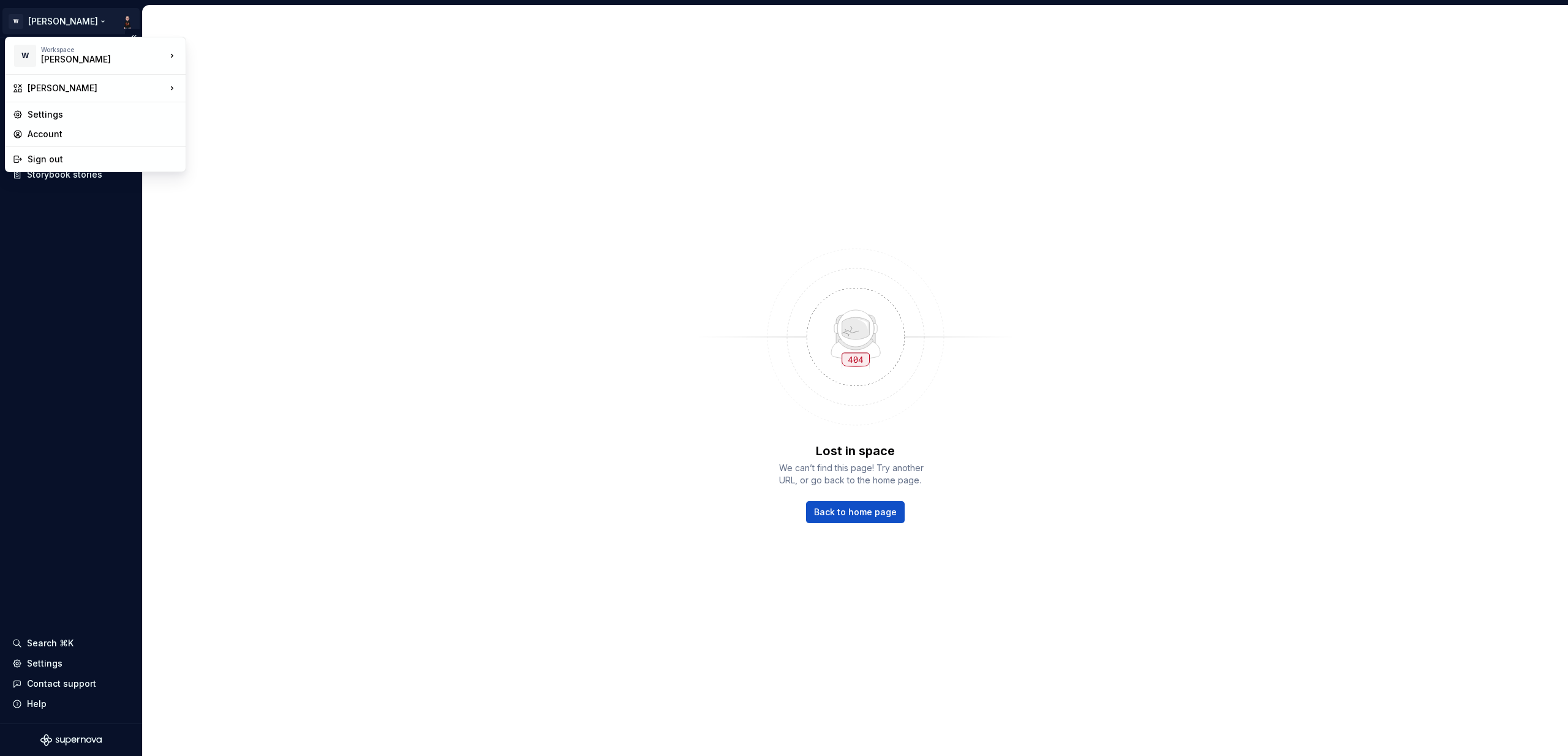
click at [59, 22] on html "W [PERSON_NAME] Documentation Design system data Design tokens Components Asset…" at bounding box center [784, 378] width 1568 height 756
click at [52, 112] on div "Settings" at bounding box center [102, 114] width 150 height 12
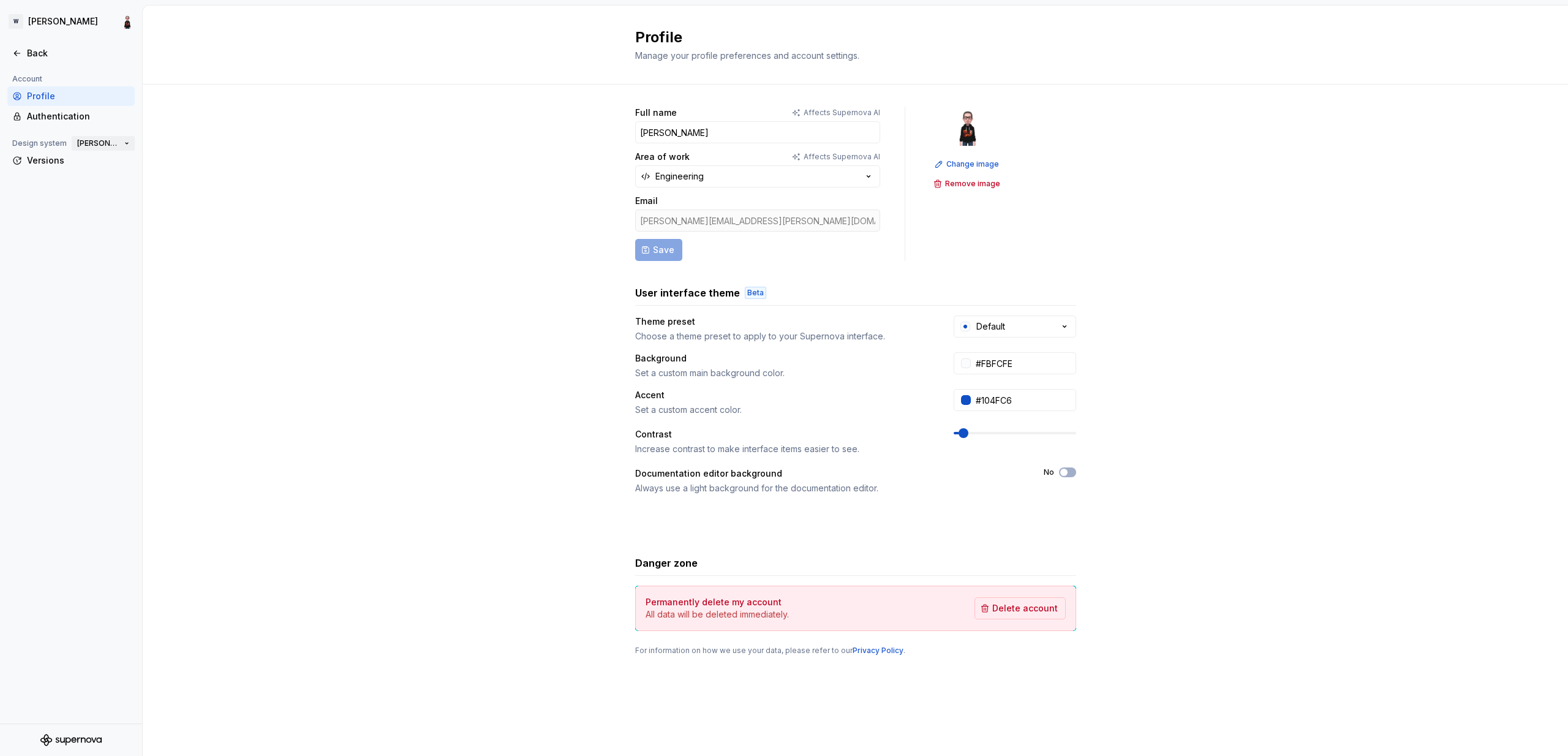
click at [115, 141] on span "[PERSON_NAME]" at bounding box center [99, 144] width 42 height 10
click at [238, 100] on div "Full name Affects Supernova AI [PERSON_NAME] Area of work Affects Supernova AI …" at bounding box center [855, 392] width 1425 height 617
click at [43, 17] on html "[PERSON_NAME] Back Account Profile Authentication Design system [PERSON_NAME] V…" at bounding box center [784, 378] width 1568 height 756
click at [62, 53] on div "Workspace" at bounding box center [103, 51] width 125 height 8
click at [226, 50] on div "[PERSON_NAME]" at bounding box center [245, 53] width 79 height 12
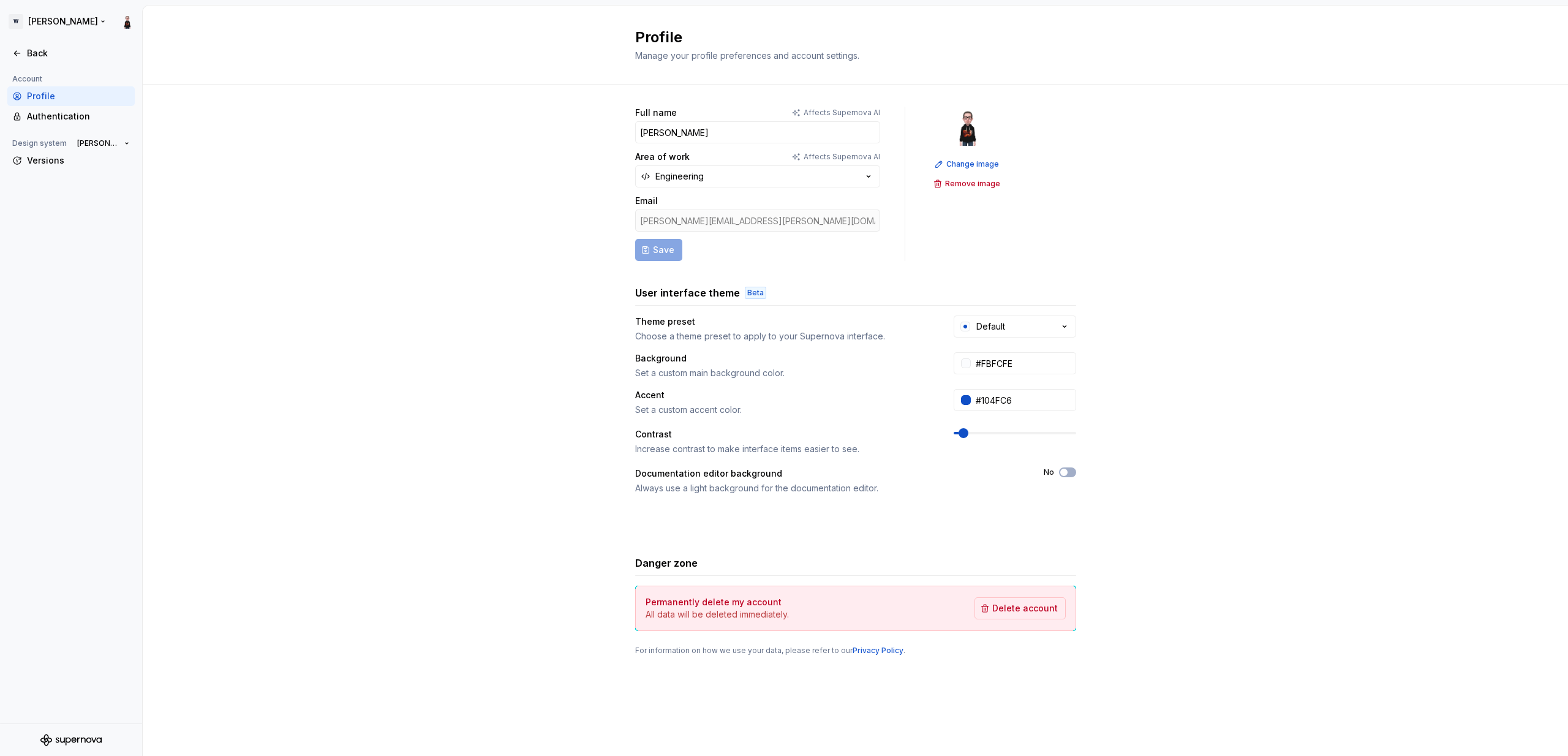
click at [40, 11] on html "[PERSON_NAME] Back Account Profile Authentication Design system [PERSON_NAME] V…" at bounding box center [784, 378] width 1568 height 756
click at [291, 33] on html "[PERSON_NAME] Back Account Profile Authentication Design system [PERSON_NAME] V…" at bounding box center [784, 378] width 1568 height 756
click at [54, 52] on div "Back" at bounding box center [78, 53] width 103 height 12
